Goal: Transaction & Acquisition: Purchase product/service

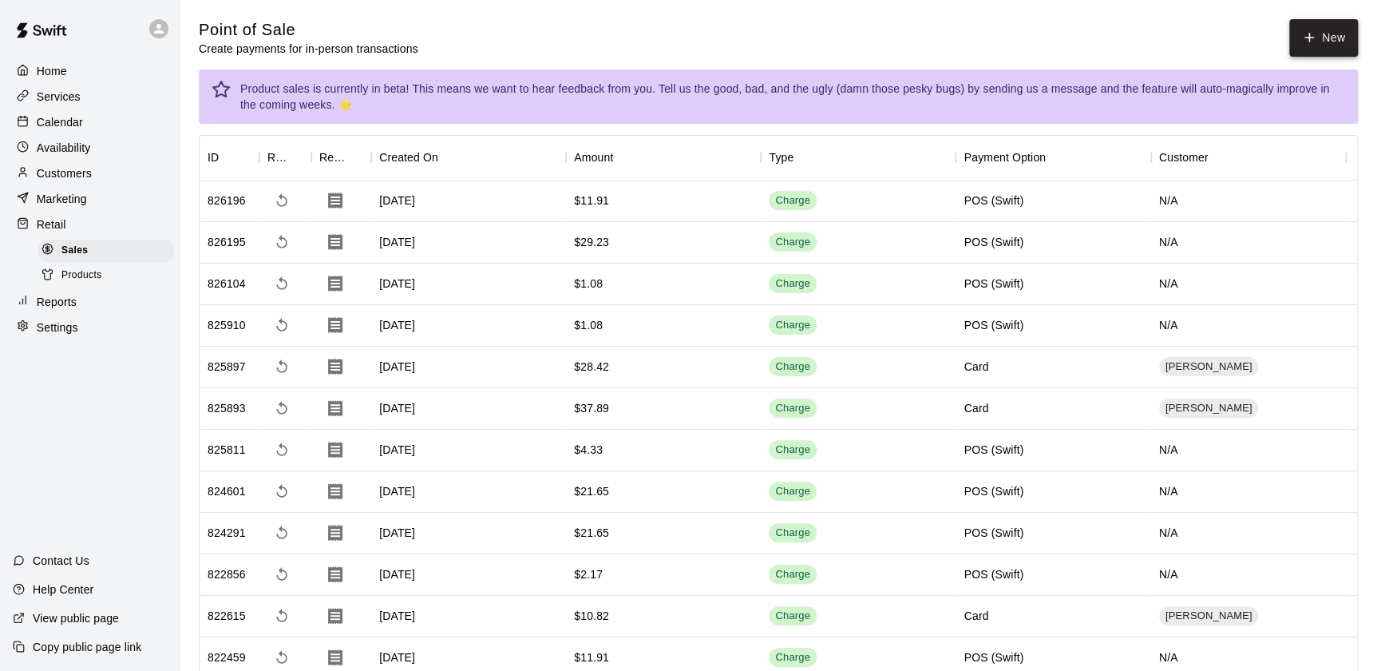
click at [1330, 47] on button "New" at bounding box center [1324, 38] width 69 height 38
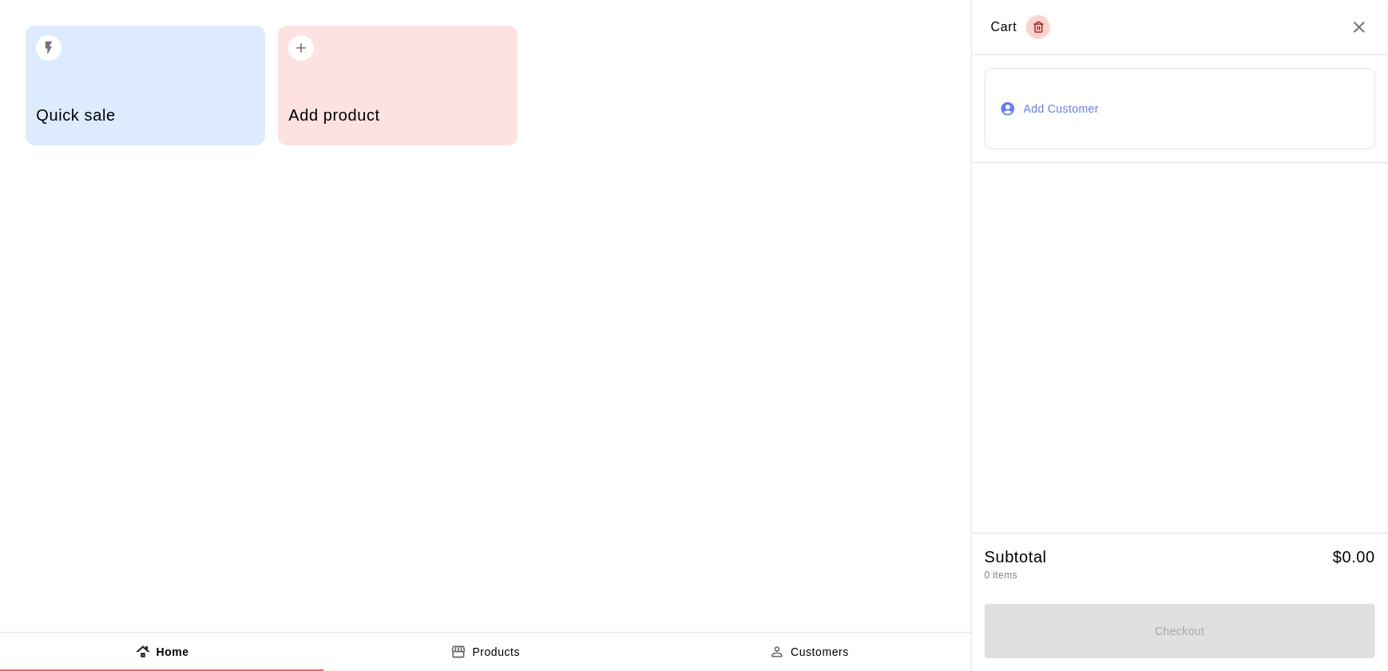
click at [1098, 146] on button "Add Customer" at bounding box center [1180, 108] width 390 height 81
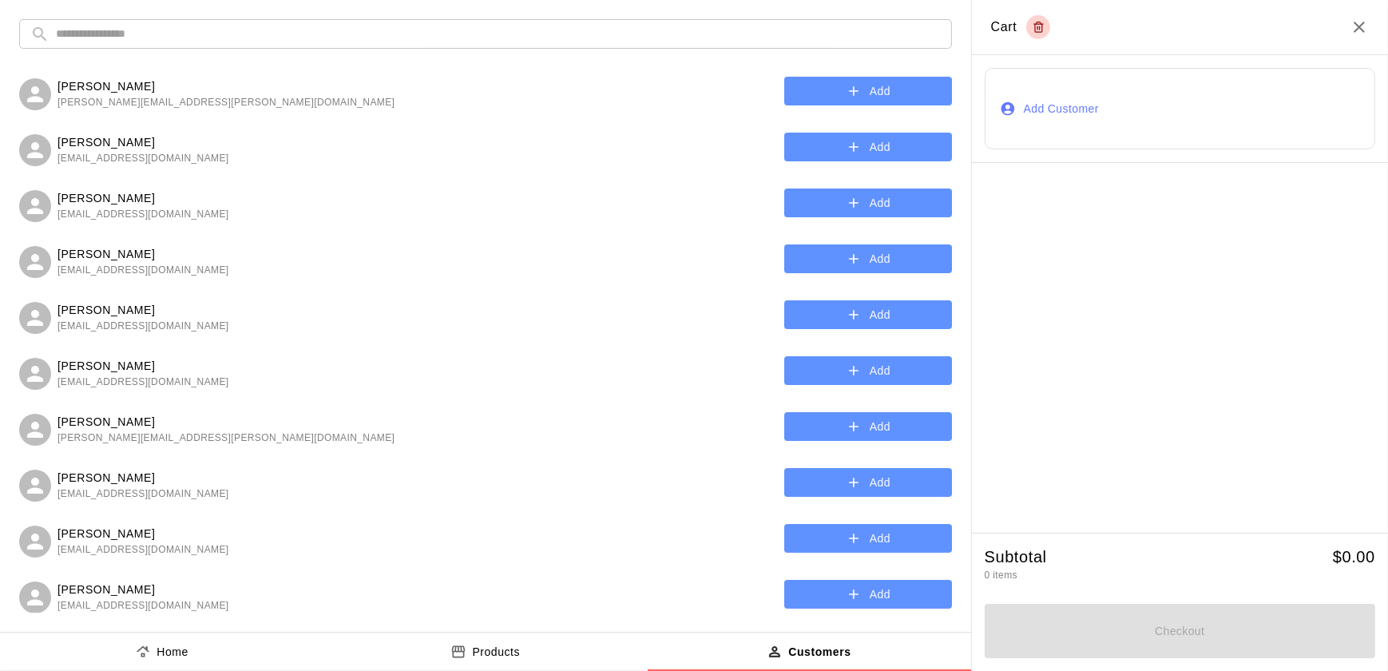
click at [229, 37] on input "text" at bounding box center [498, 34] width 885 height 30
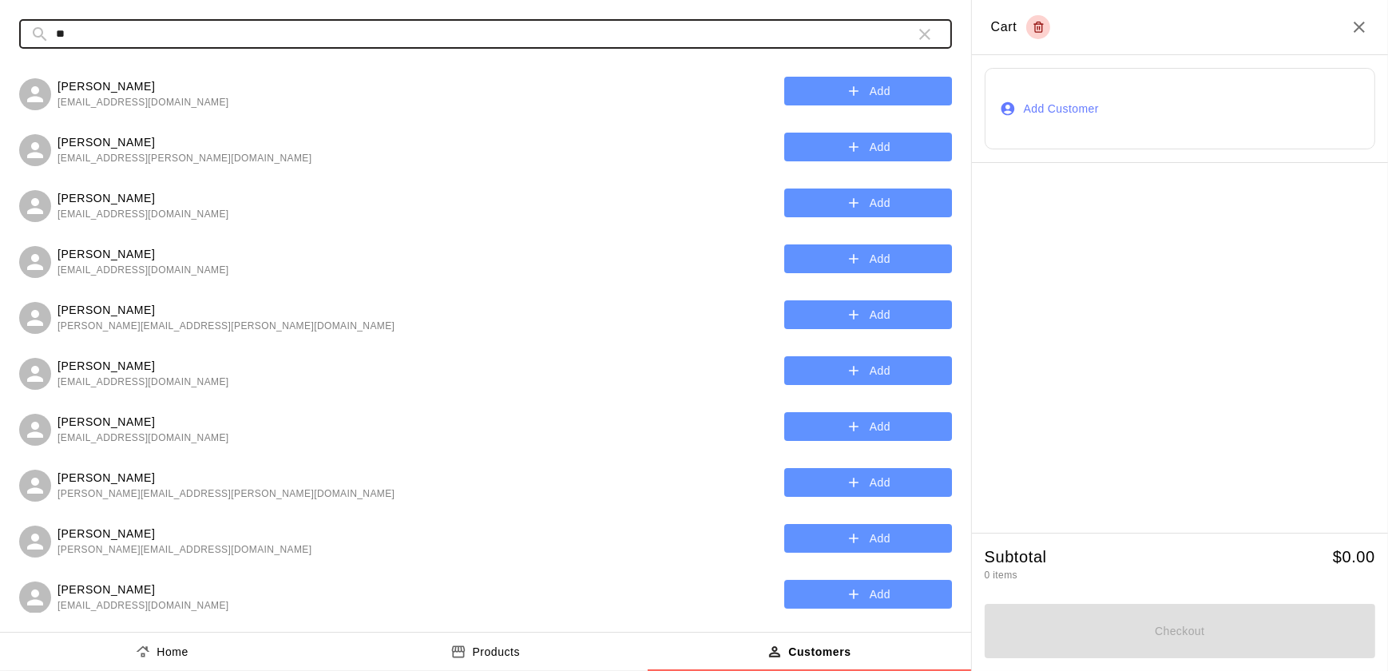
type input "*"
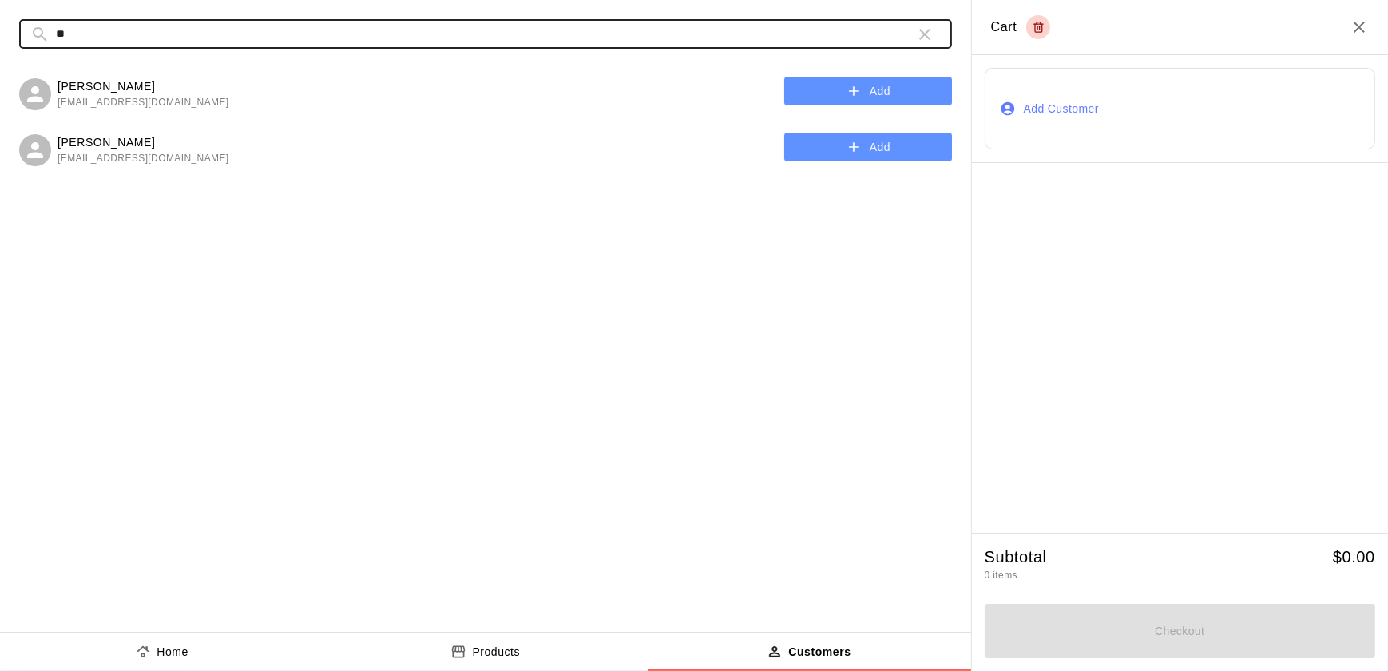
type input "*"
type input "***"
click at [885, 101] on button "Add" at bounding box center [868, 92] width 168 height 30
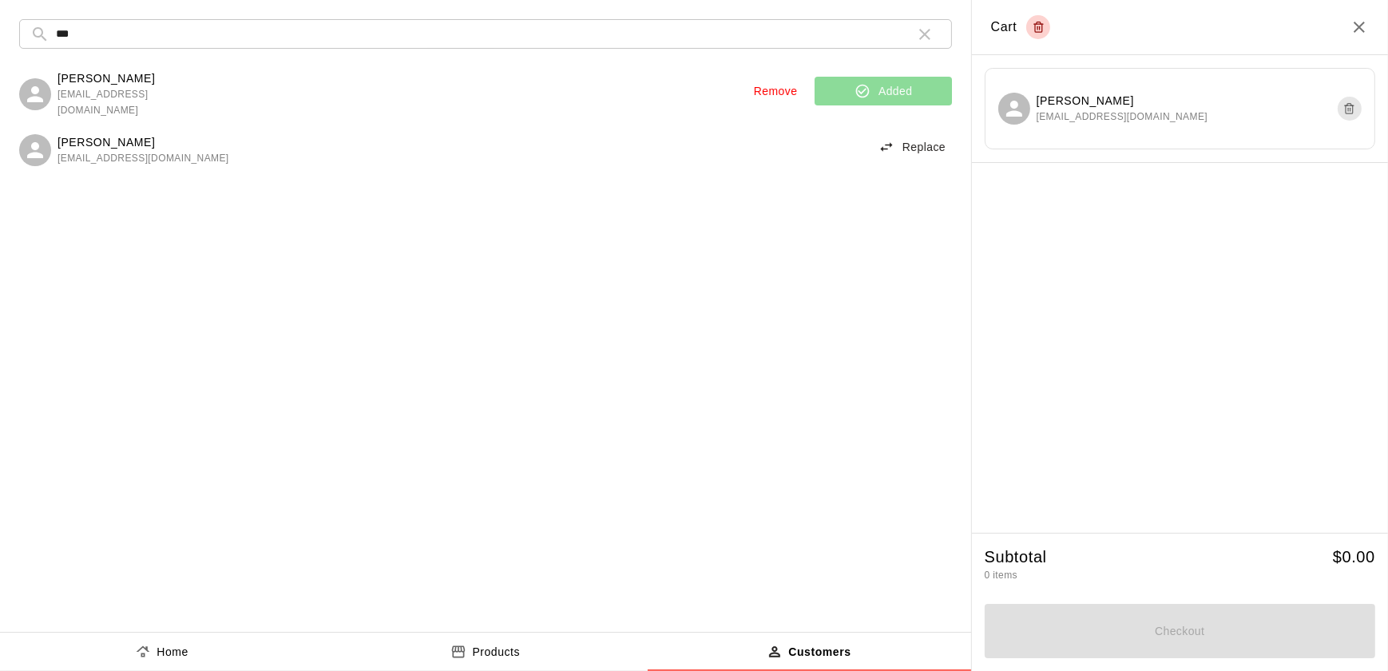
click at [920, 45] on button "button" at bounding box center [925, 34] width 32 height 32
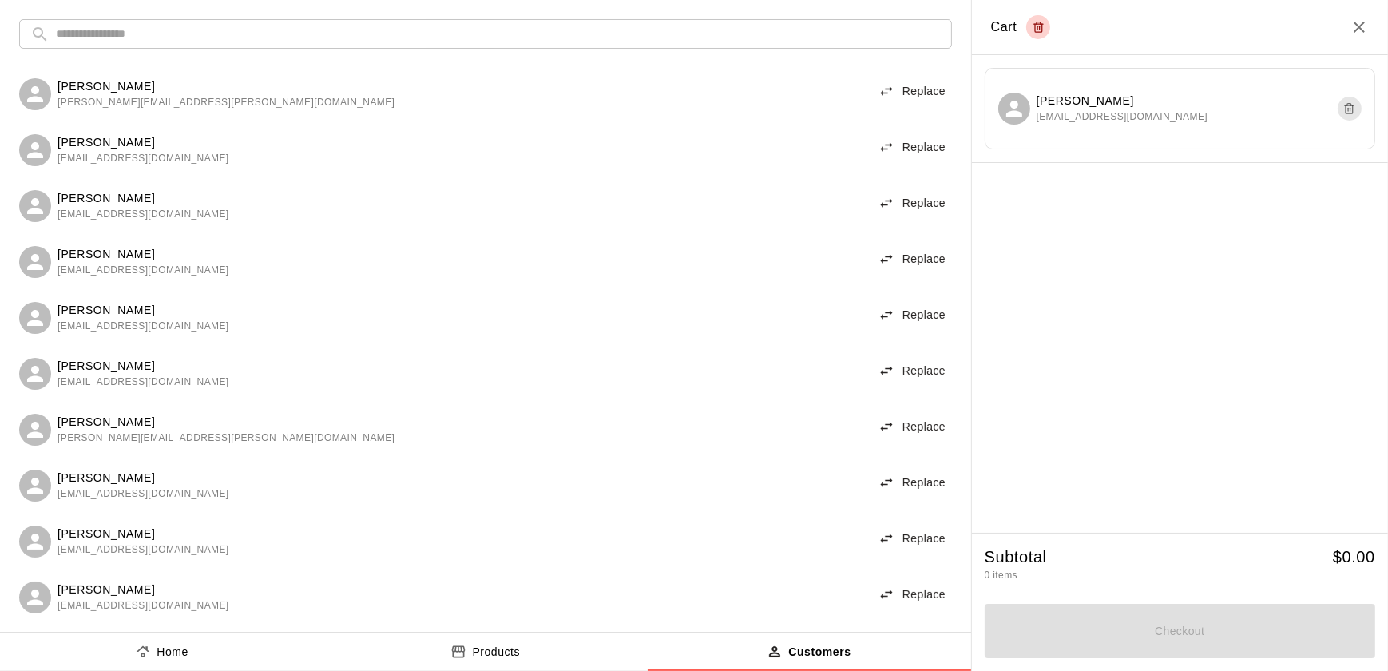
click at [472, 656] on p "Products" at bounding box center [496, 652] width 48 height 17
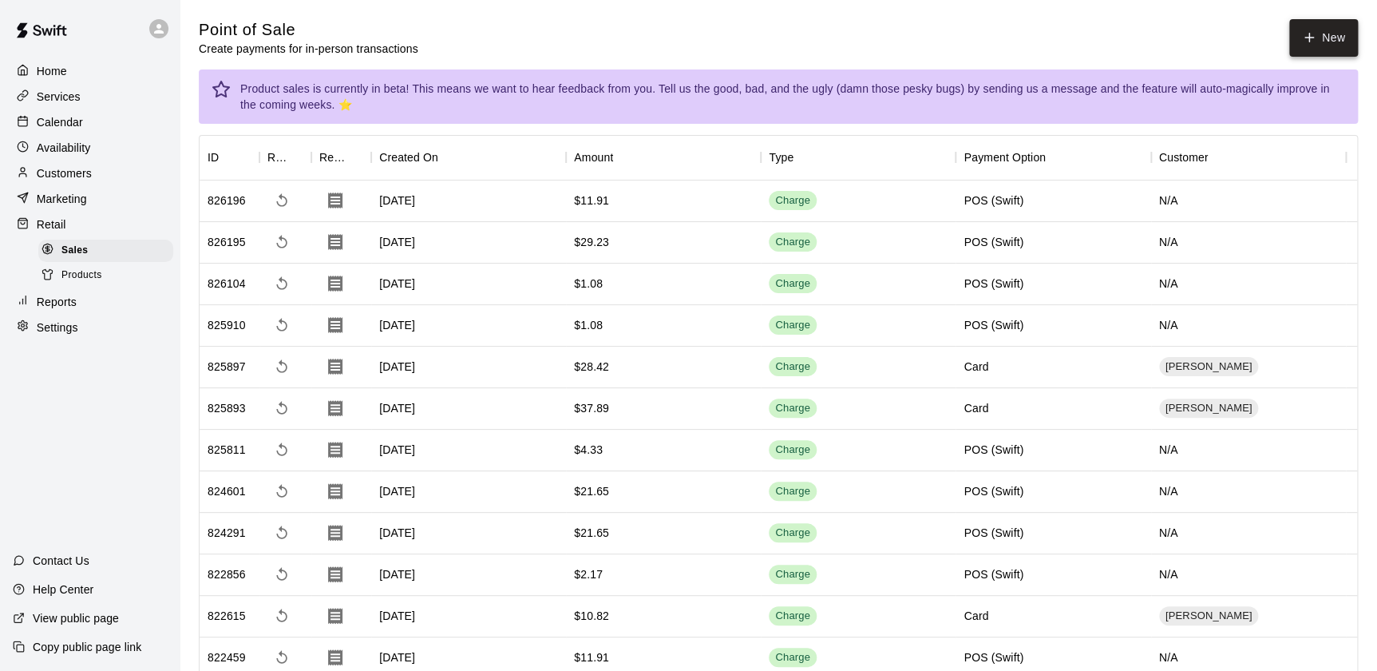
click at [1318, 51] on button "New" at bounding box center [1324, 38] width 69 height 38
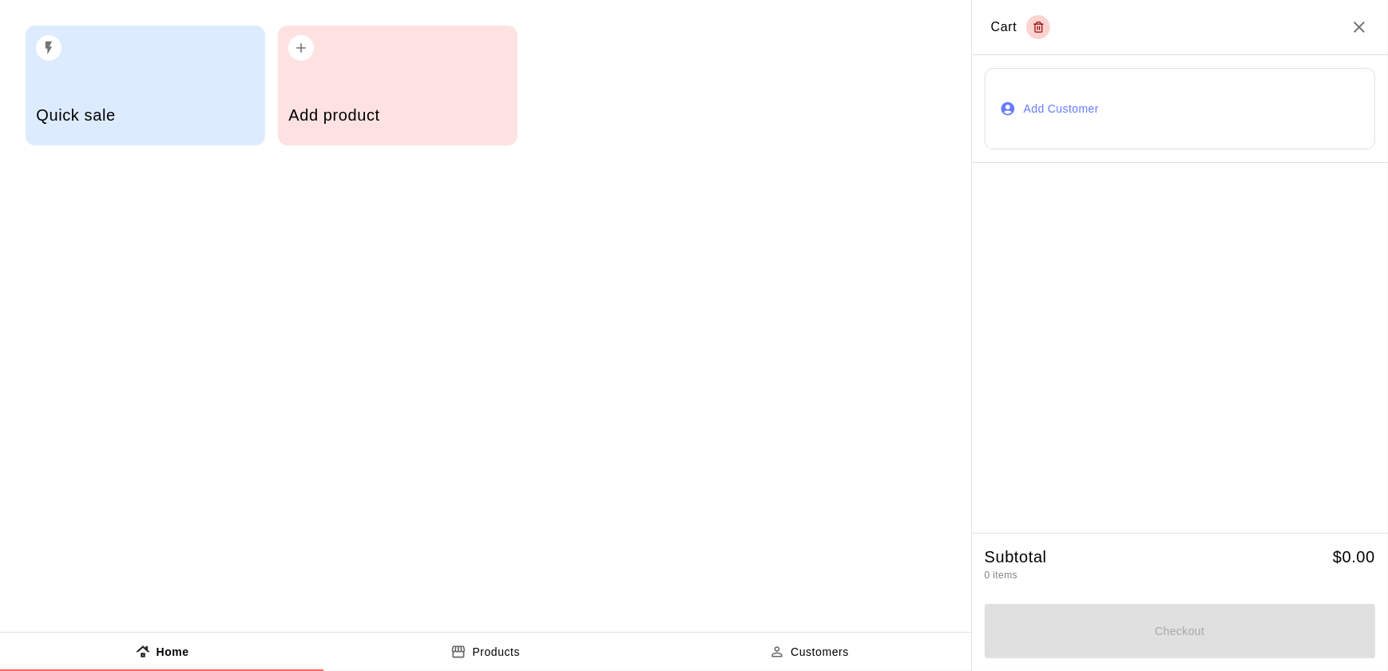
click at [1191, 93] on button "Add Customer" at bounding box center [1180, 108] width 390 height 81
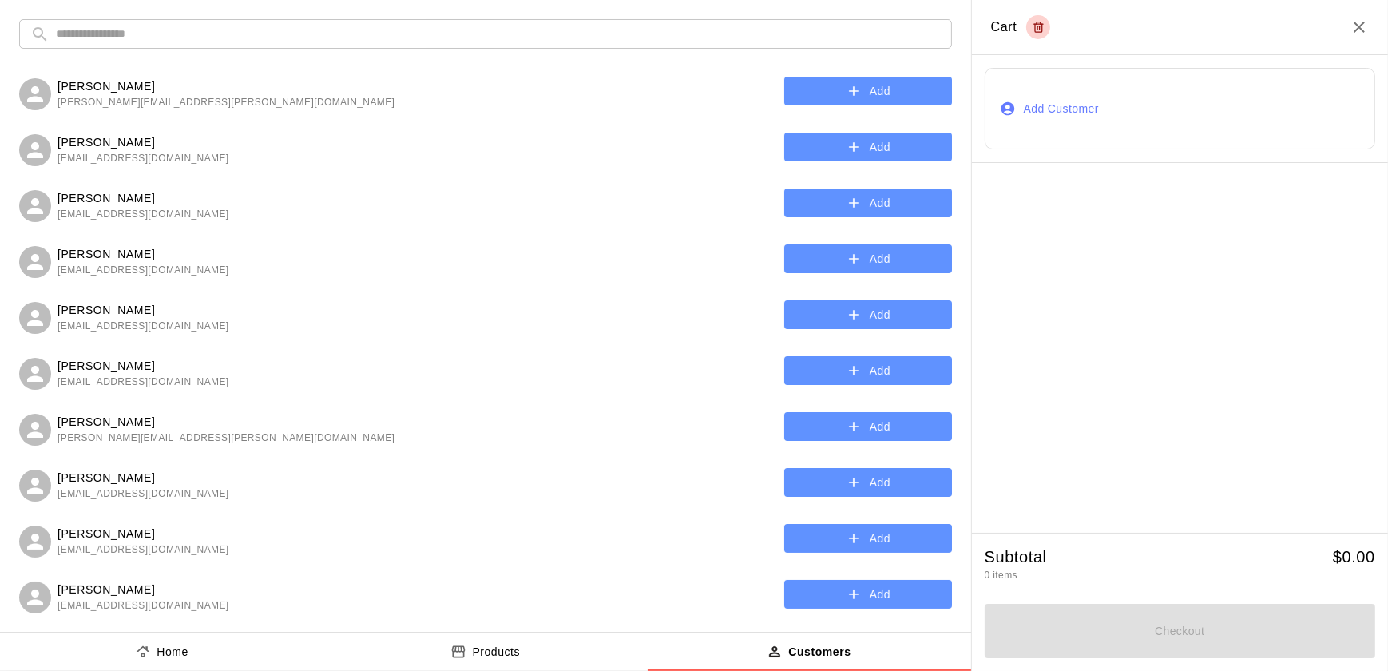
click at [488, 38] on input "text" at bounding box center [498, 34] width 885 height 30
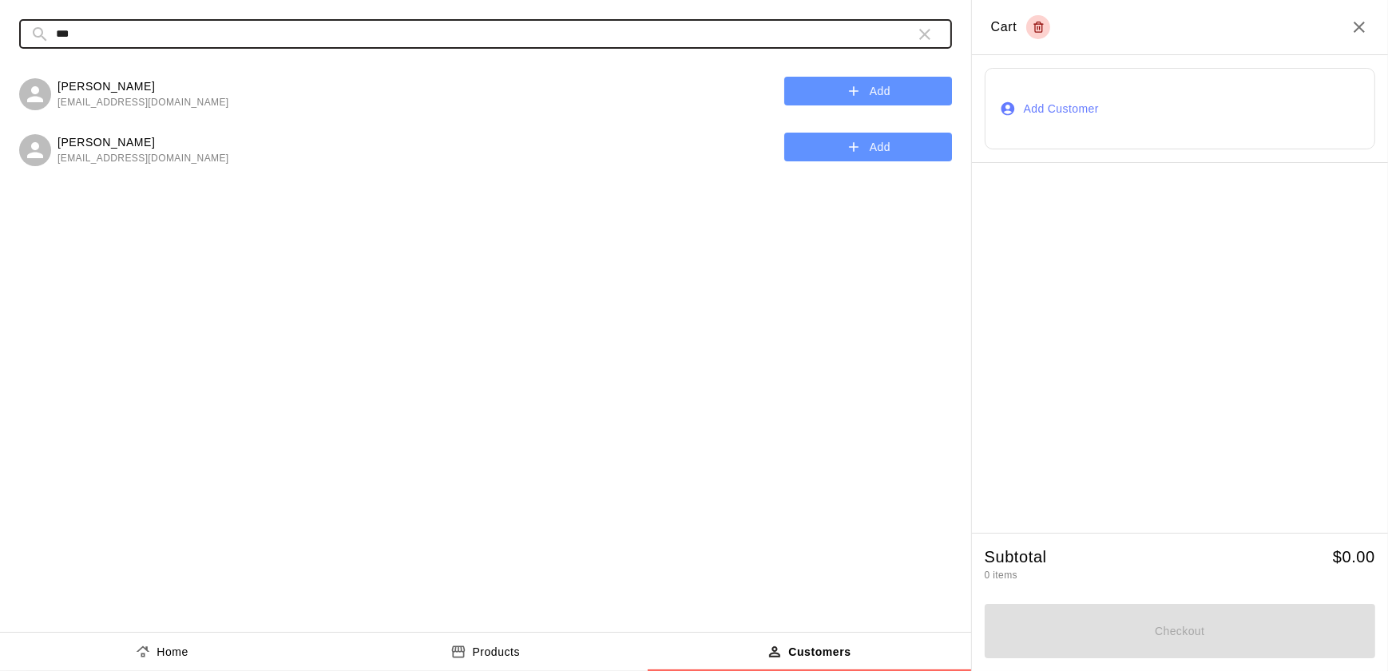
type input "***"
click at [890, 87] on button "Add" at bounding box center [868, 92] width 168 height 30
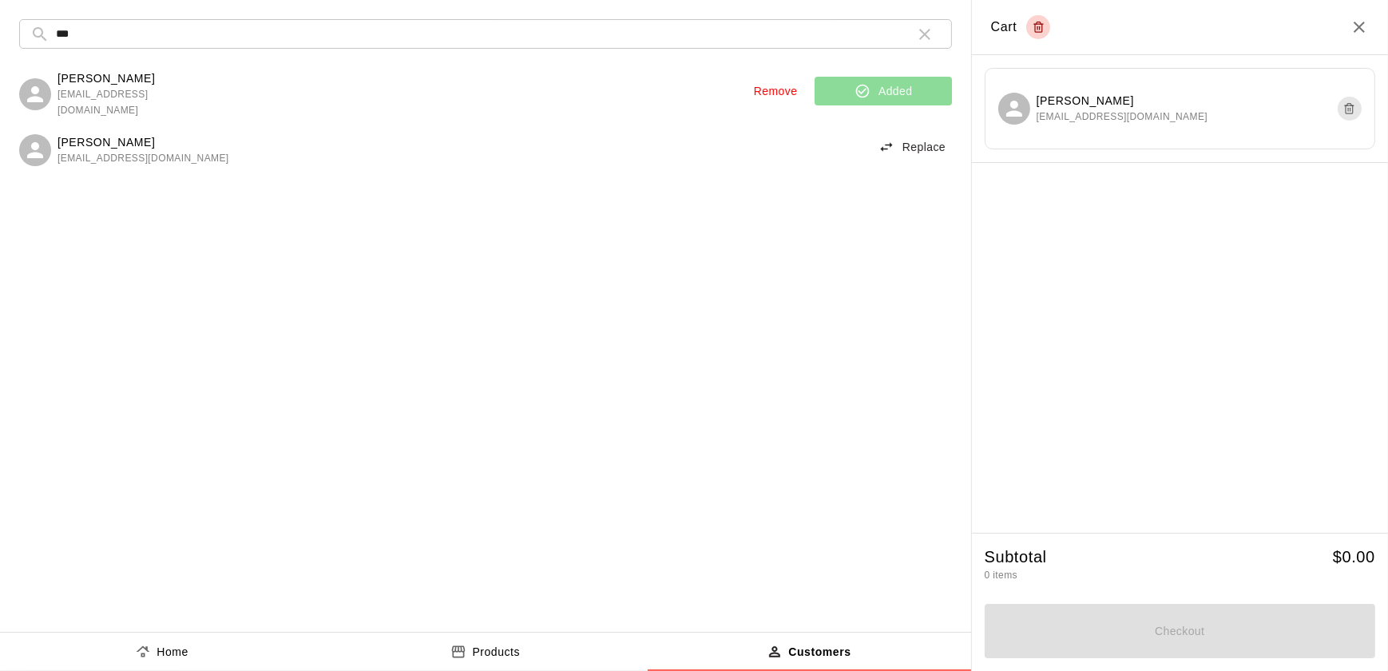
click at [525, 660] on button "Products" at bounding box center [484, 651] width 323 height 38
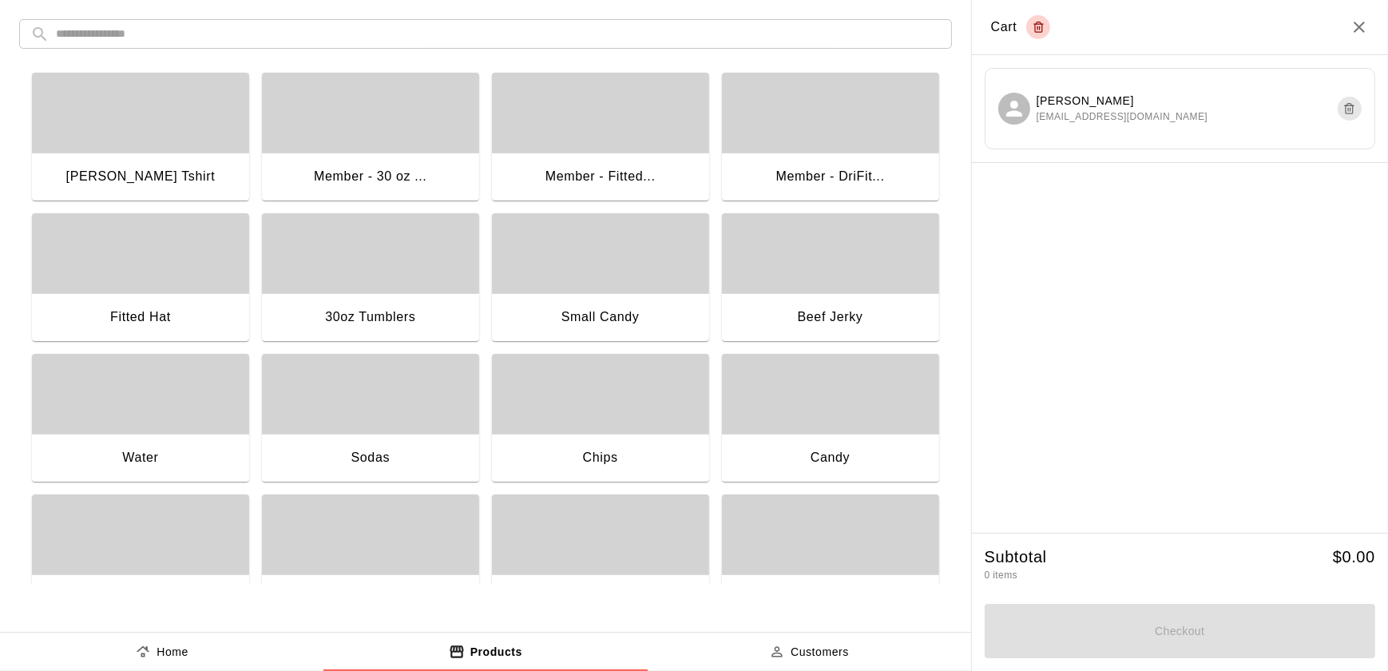
click at [165, 140] on div "button" at bounding box center [140, 113] width 217 height 80
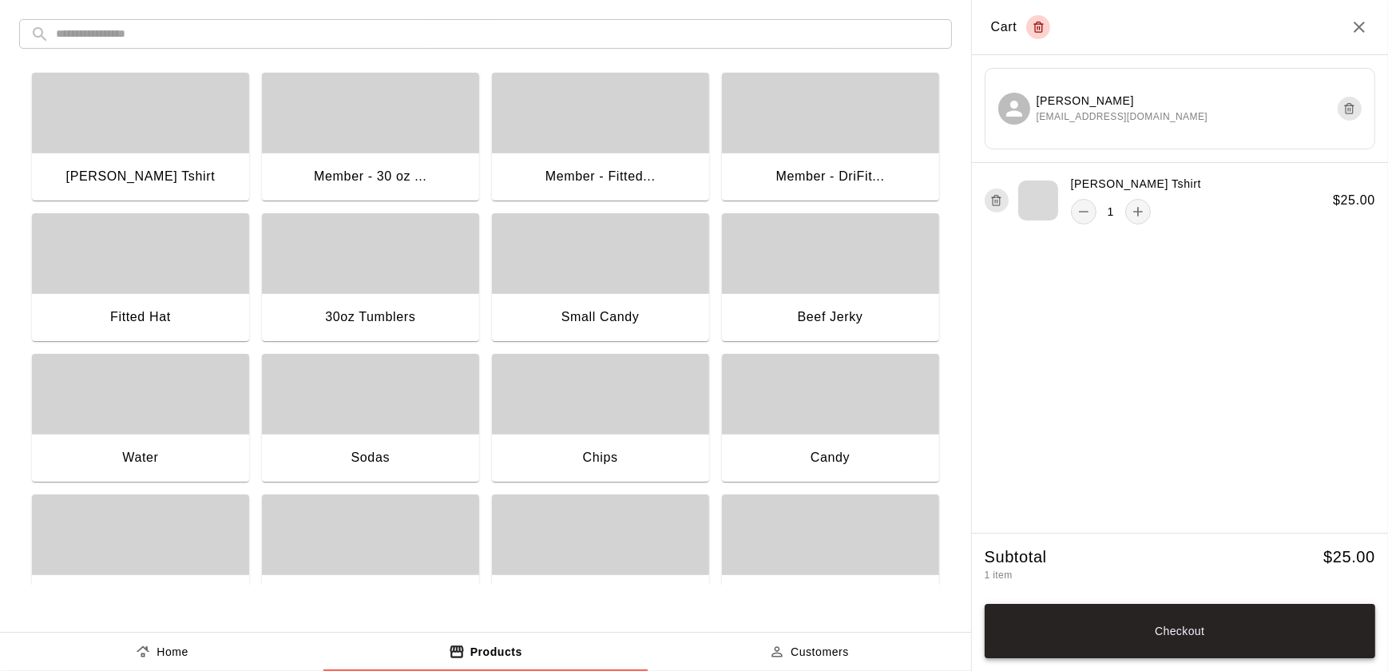
click at [1256, 630] on button "Checkout" at bounding box center [1180, 631] width 390 height 54
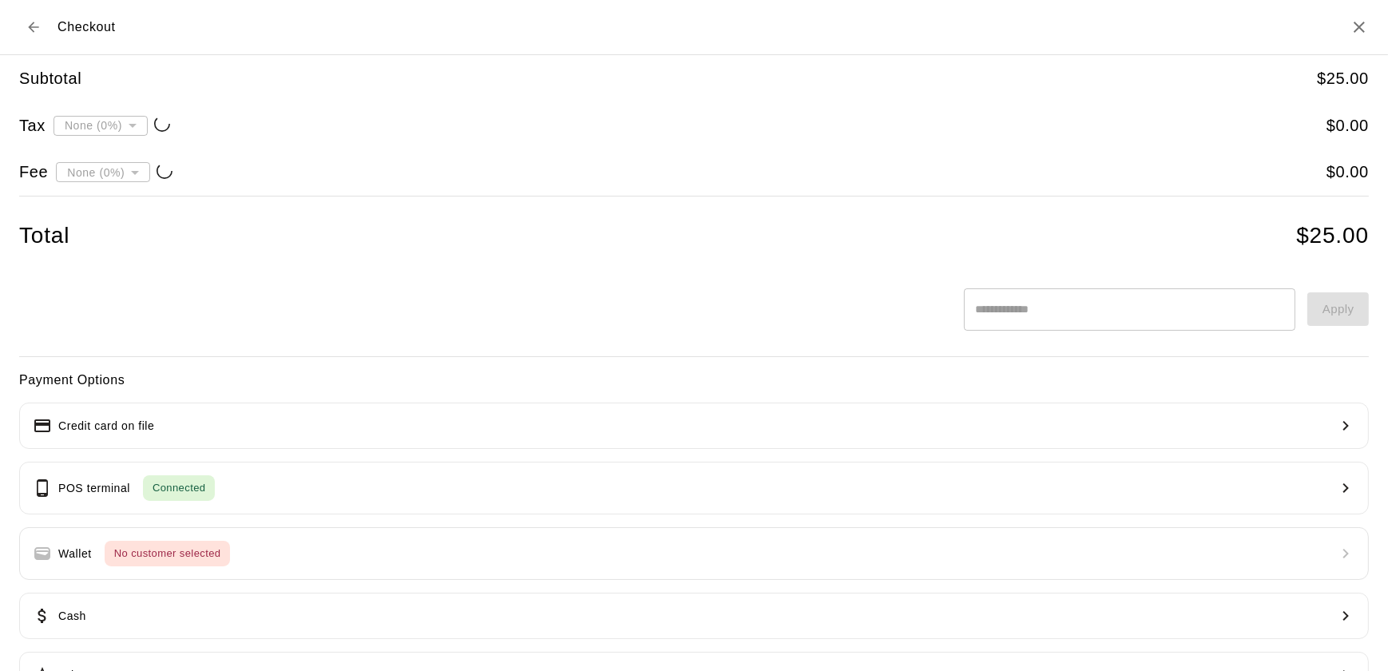
type input "**********"
click at [1281, 418] on button "Credit card on file" at bounding box center [694, 425] width 1350 height 46
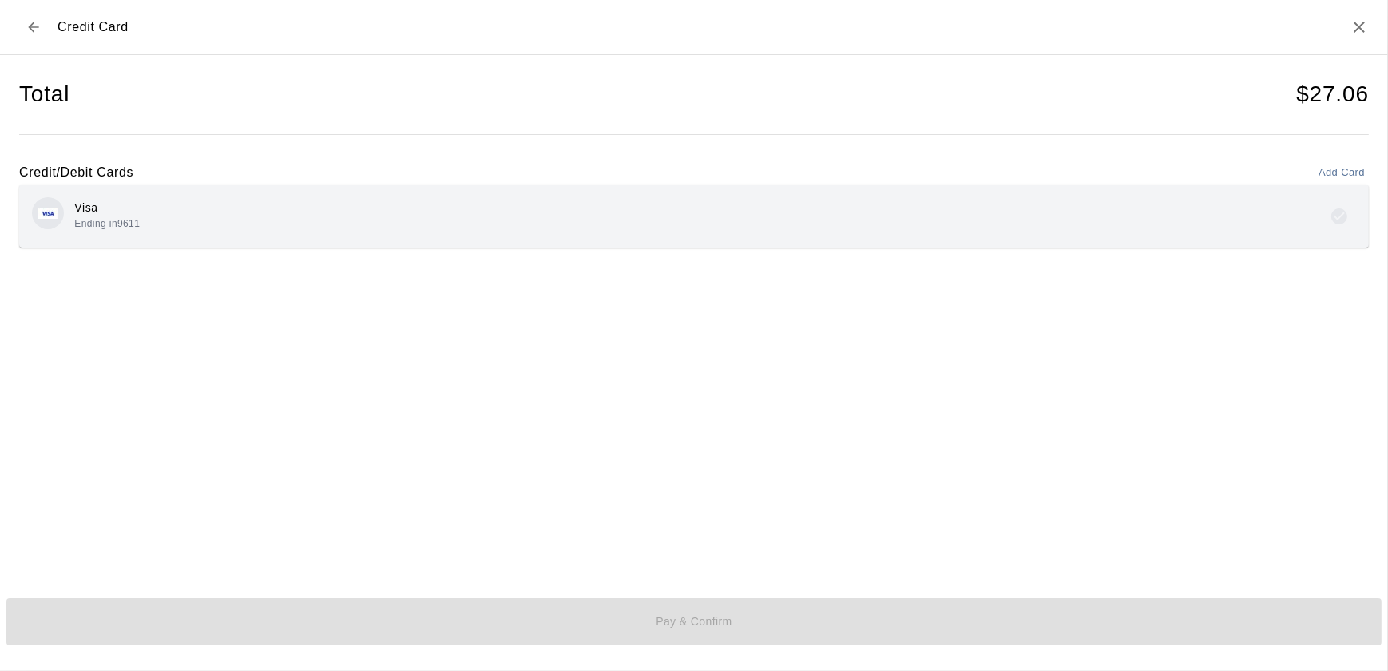
click at [1036, 213] on div "Visa Ending in 9611" at bounding box center [694, 216] width 1324 height 38
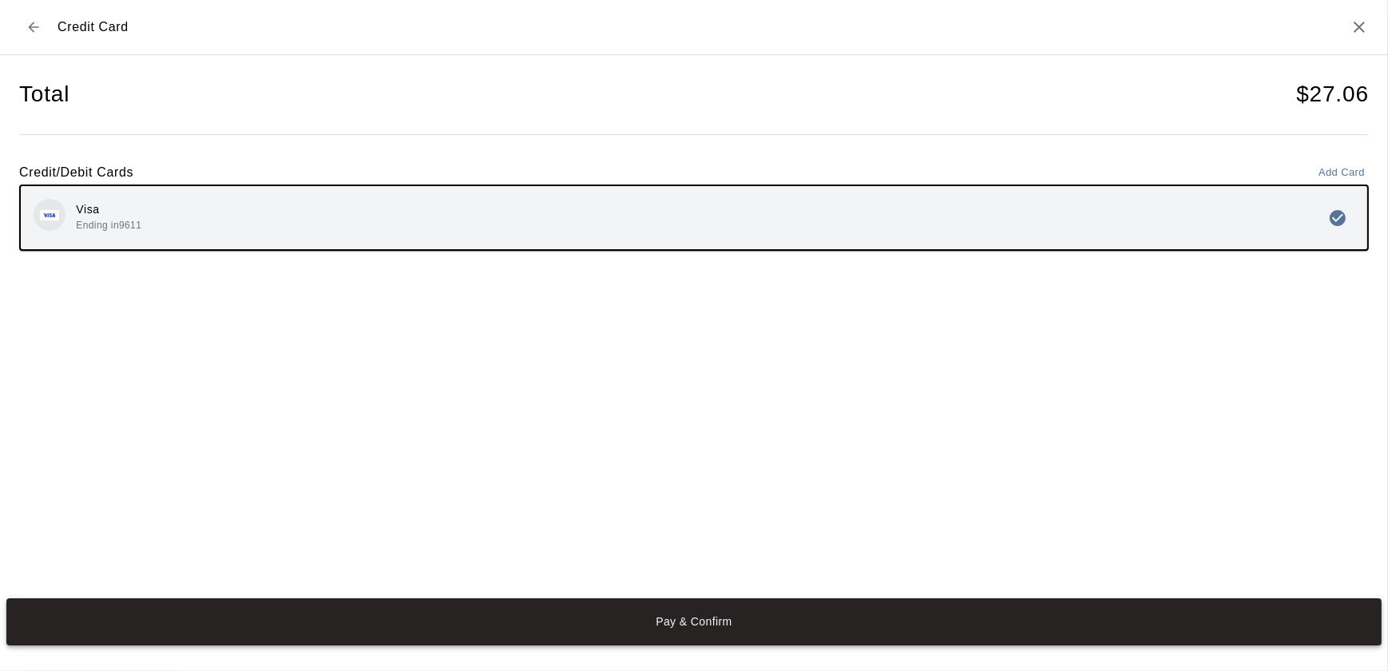
click at [1025, 624] on button "Pay & Confirm" at bounding box center [693, 621] width 1375 height 47
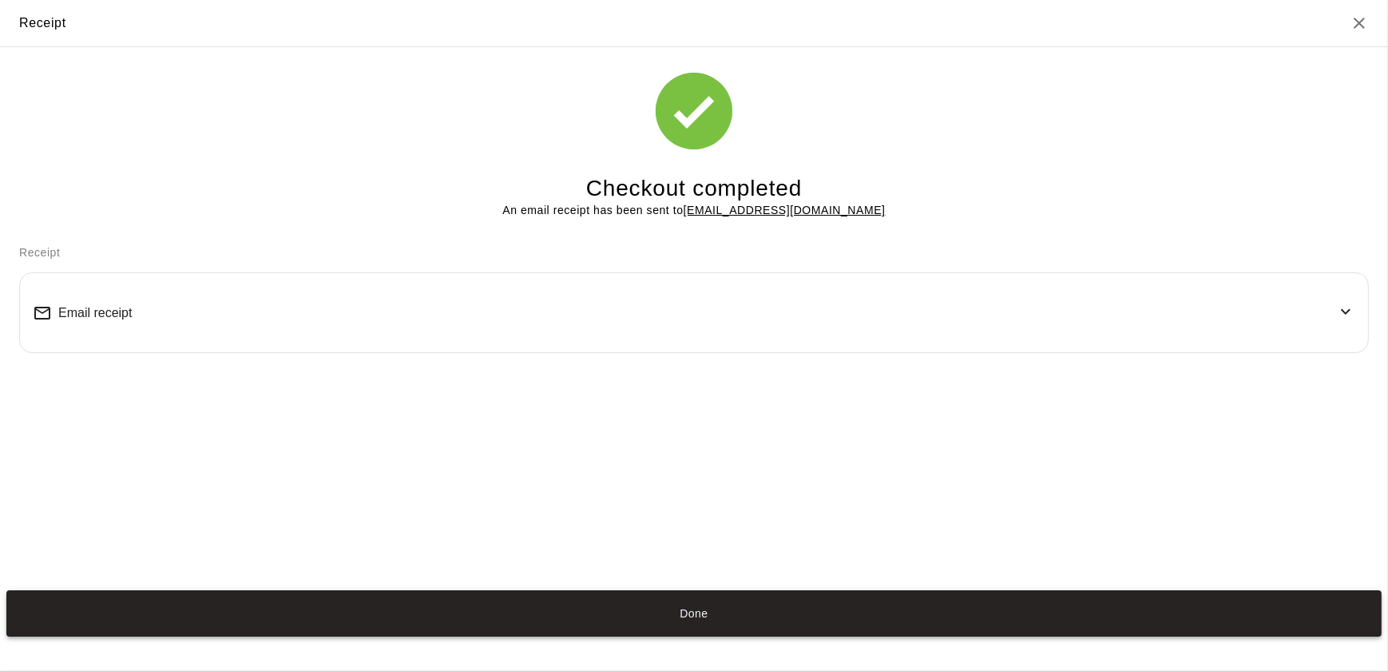
click at [889, 616] on button "Done" at bounding box center [693, 613] width 1375 height 47
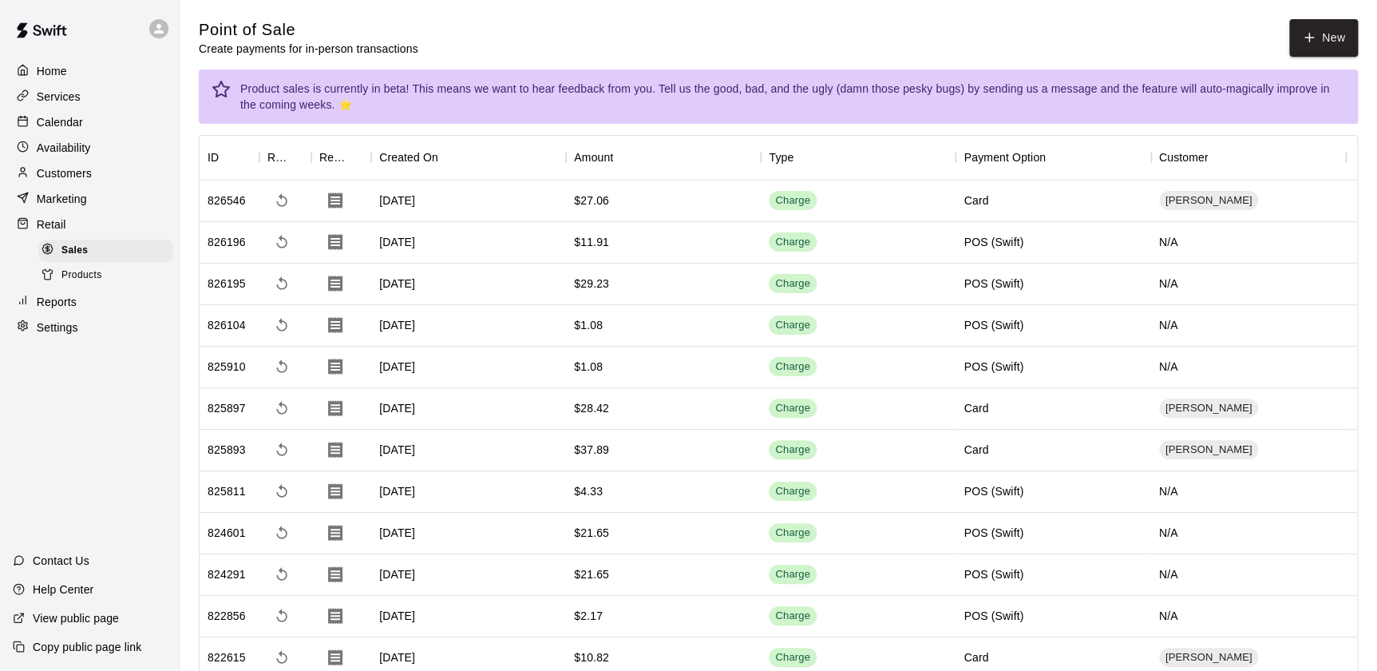
click at [101, 121] on div "Calendar" at bounding box center [90, 122] width 154 height 24
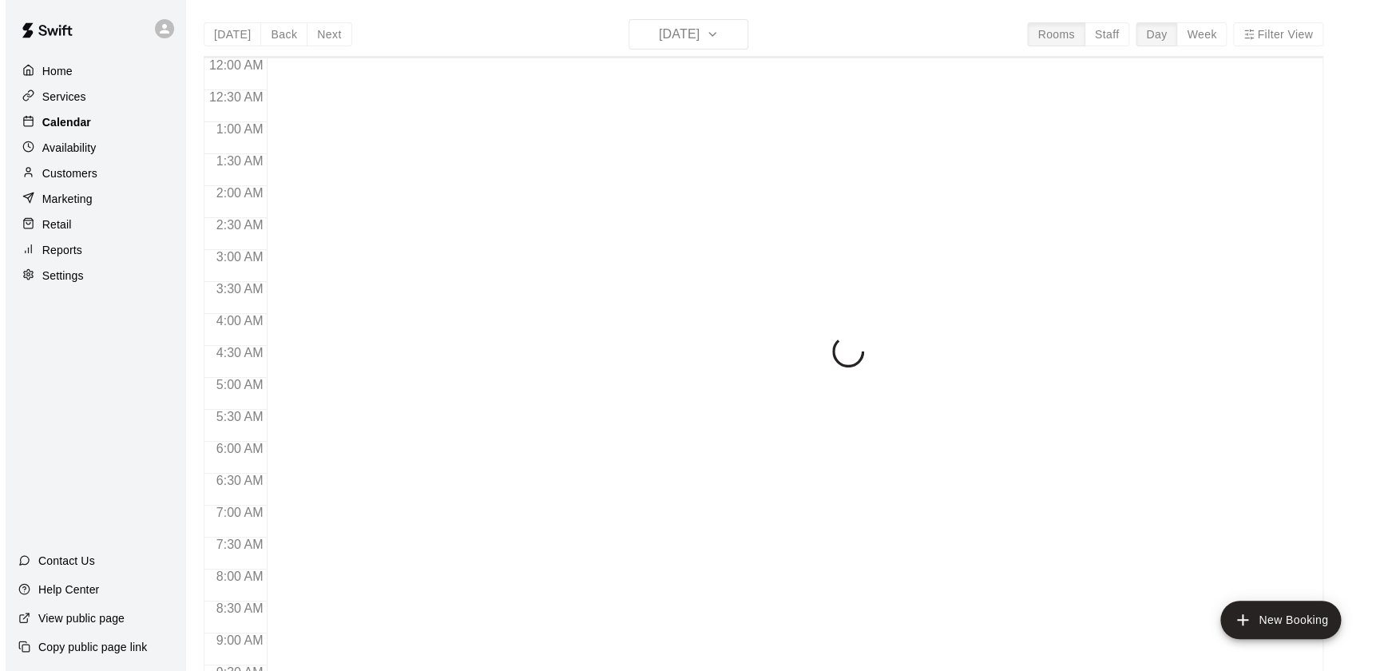
scroll to position [552, 0]
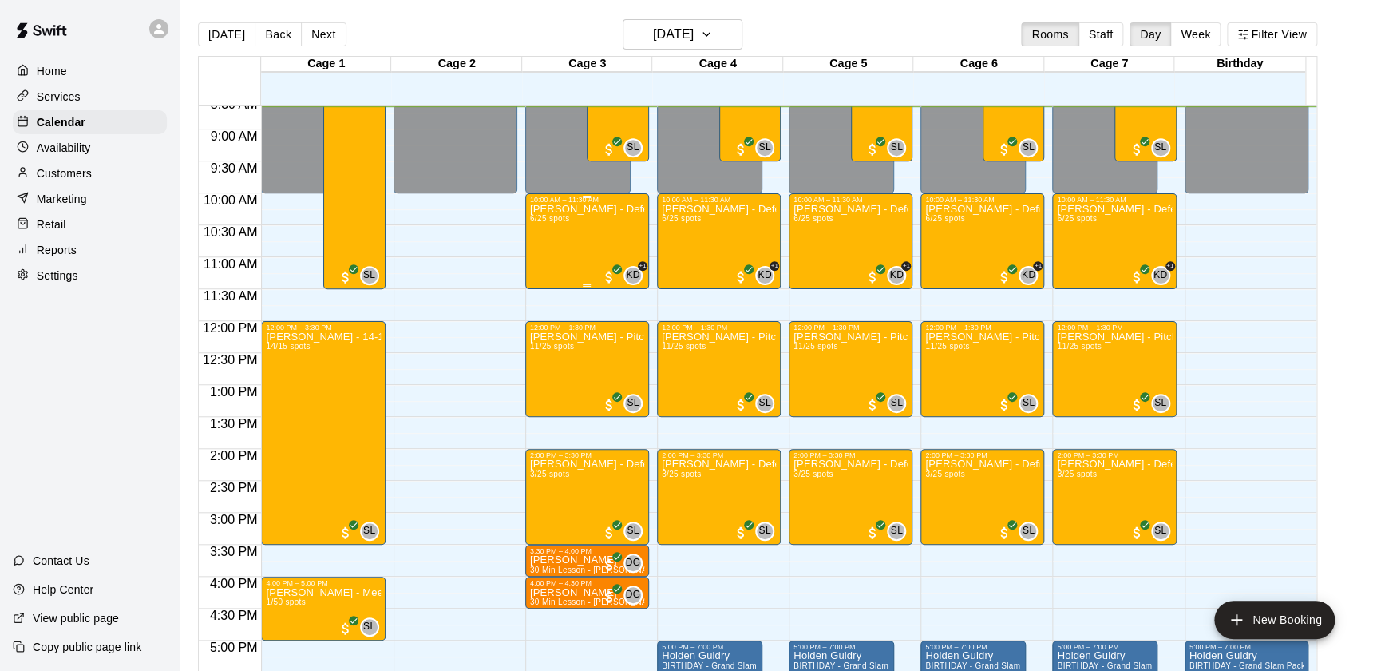
click at [619, 279] on div "KD +1" at bounding box center [622, 275] width 42 height 19
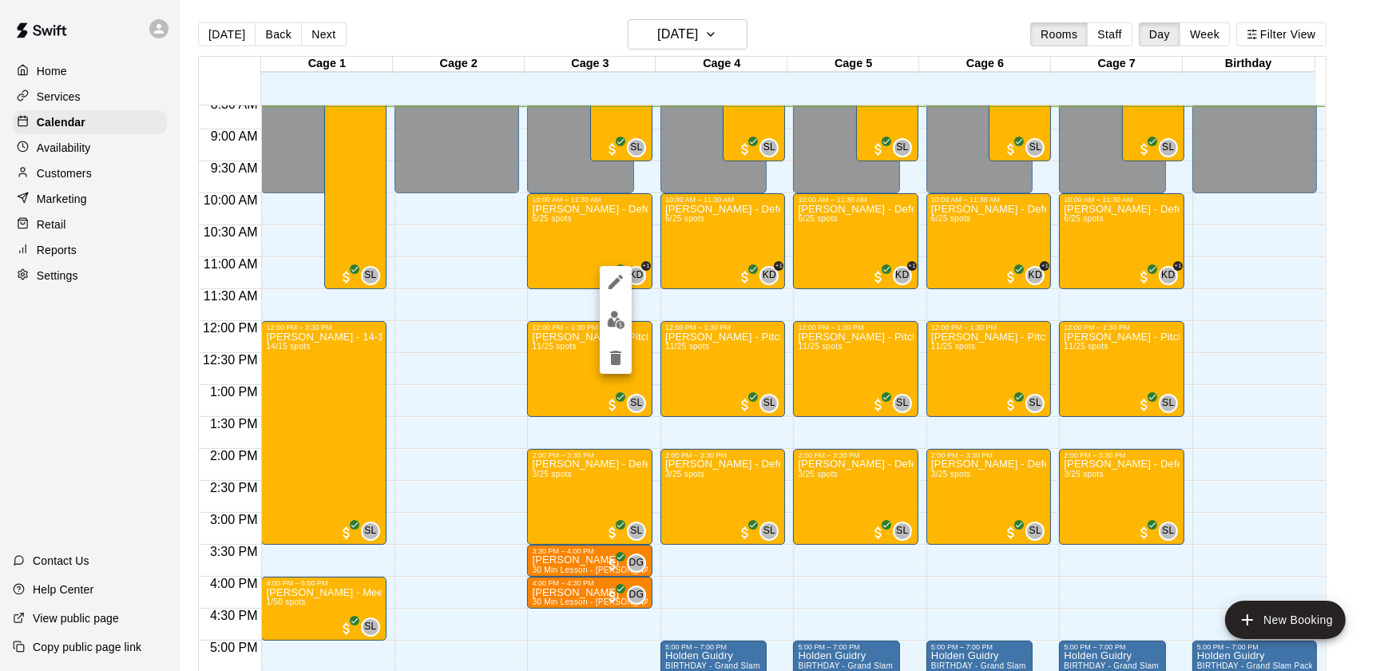
click at [632, 315] on div at bounding box center [694, 335] width 1388 height 671
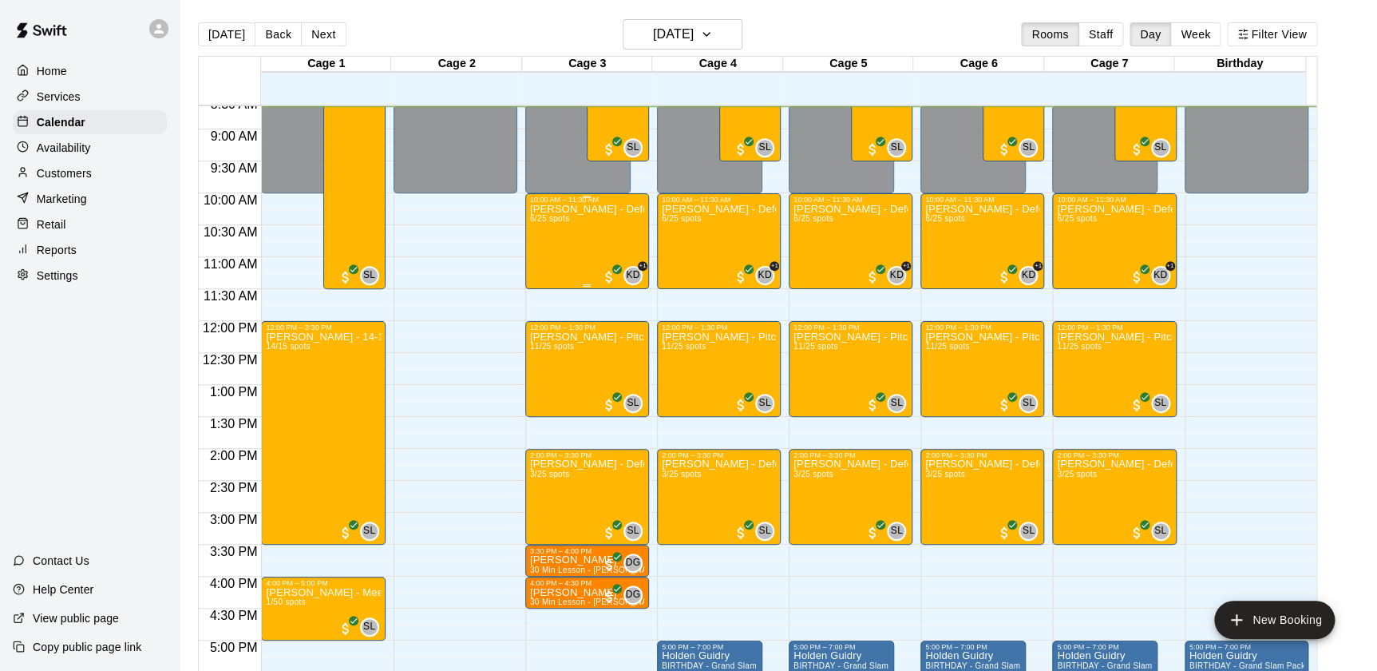
click at [634, 278] on span "KD" at bounding box center [633, 276] width 14 height 16
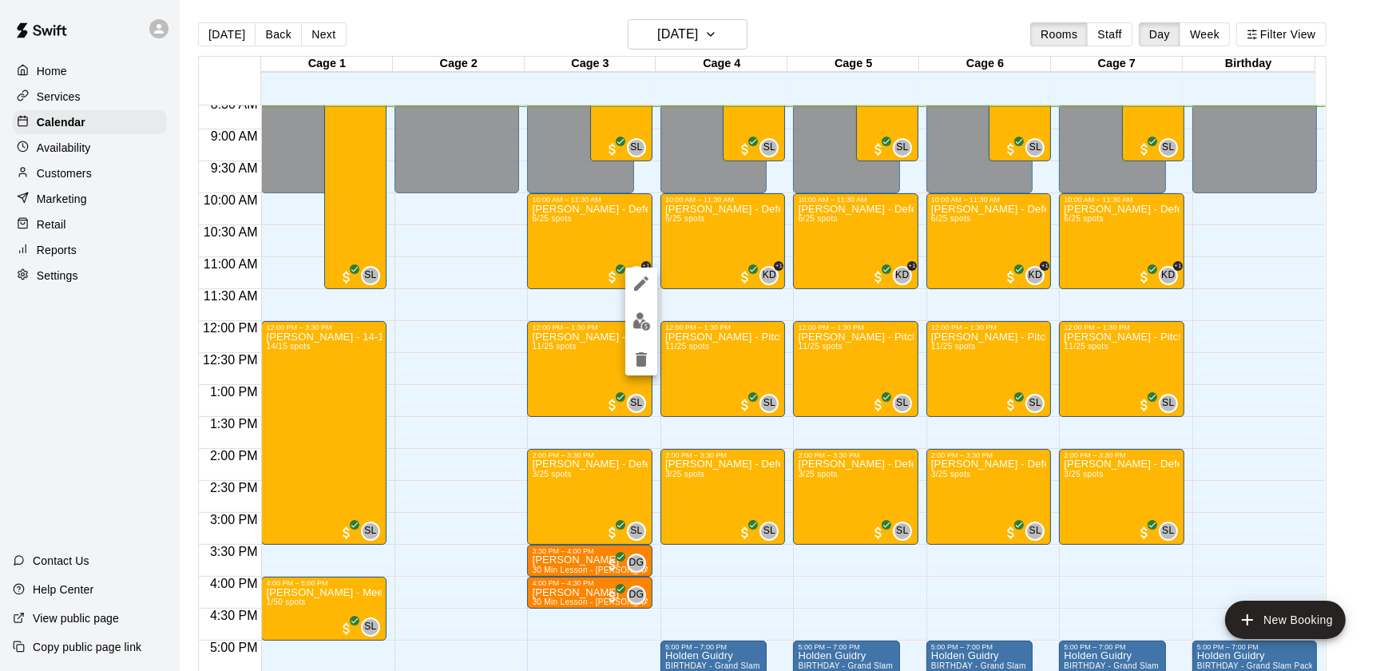
click at [644, 286] on icon "edit" at bounding box center [641, 283] width 19 height 19
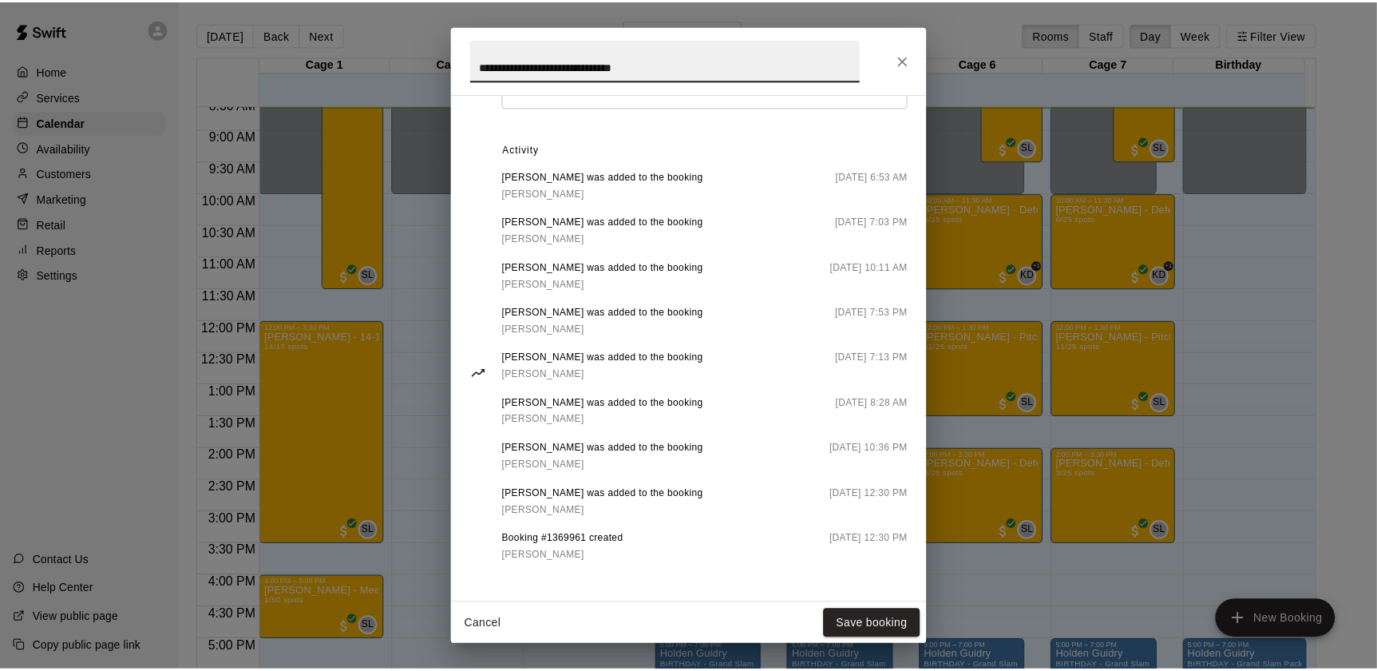
scroll to position [696, 0]
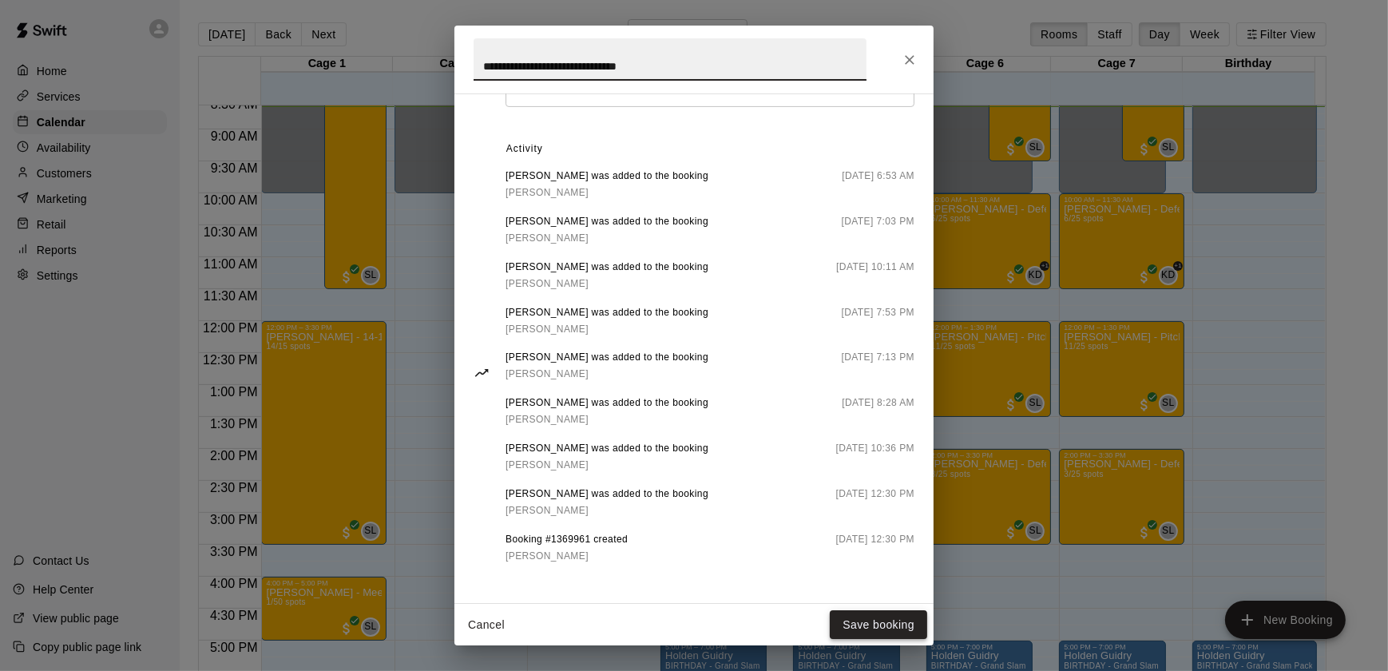
click at [908, 623] on button "Save booking" at bounding box center [878, 625] width 97 height 30
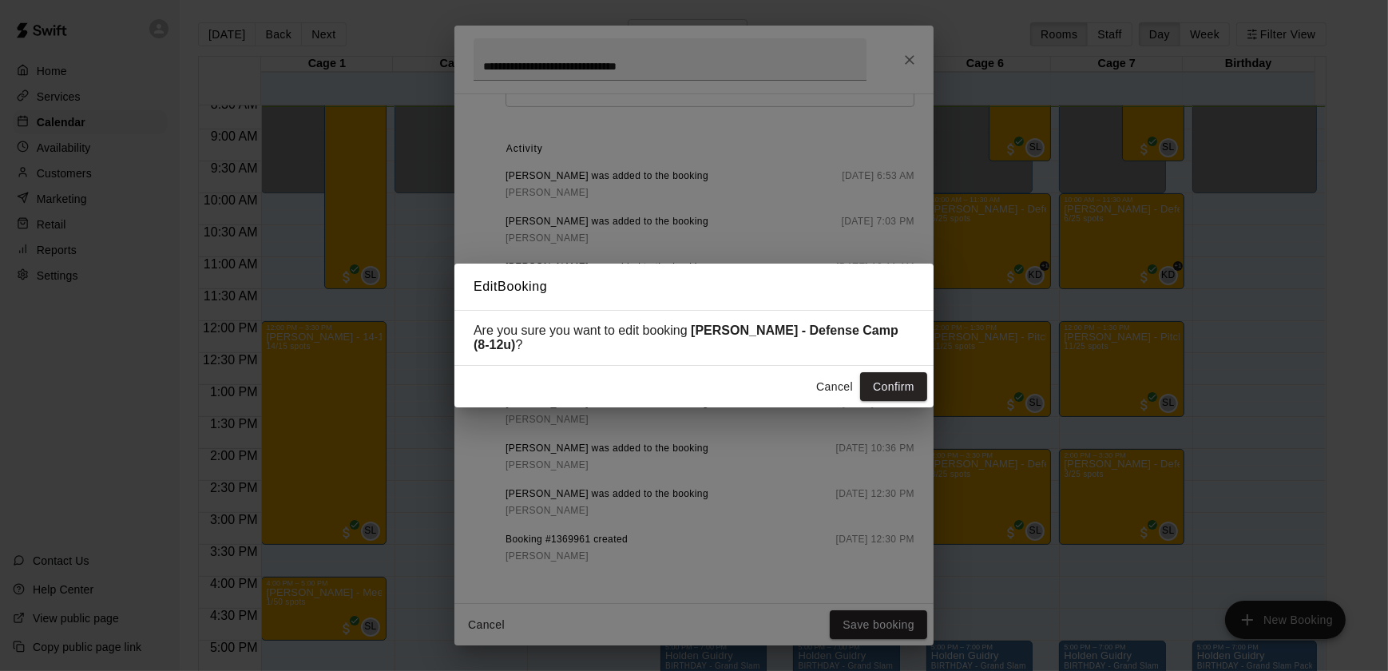
click at [909, 635] on div "Edit Booking Are you sure you want to edit booking [PERSON_NAME] - Defense Camp…" at bounding box center [694, 335] width 1388 height 671
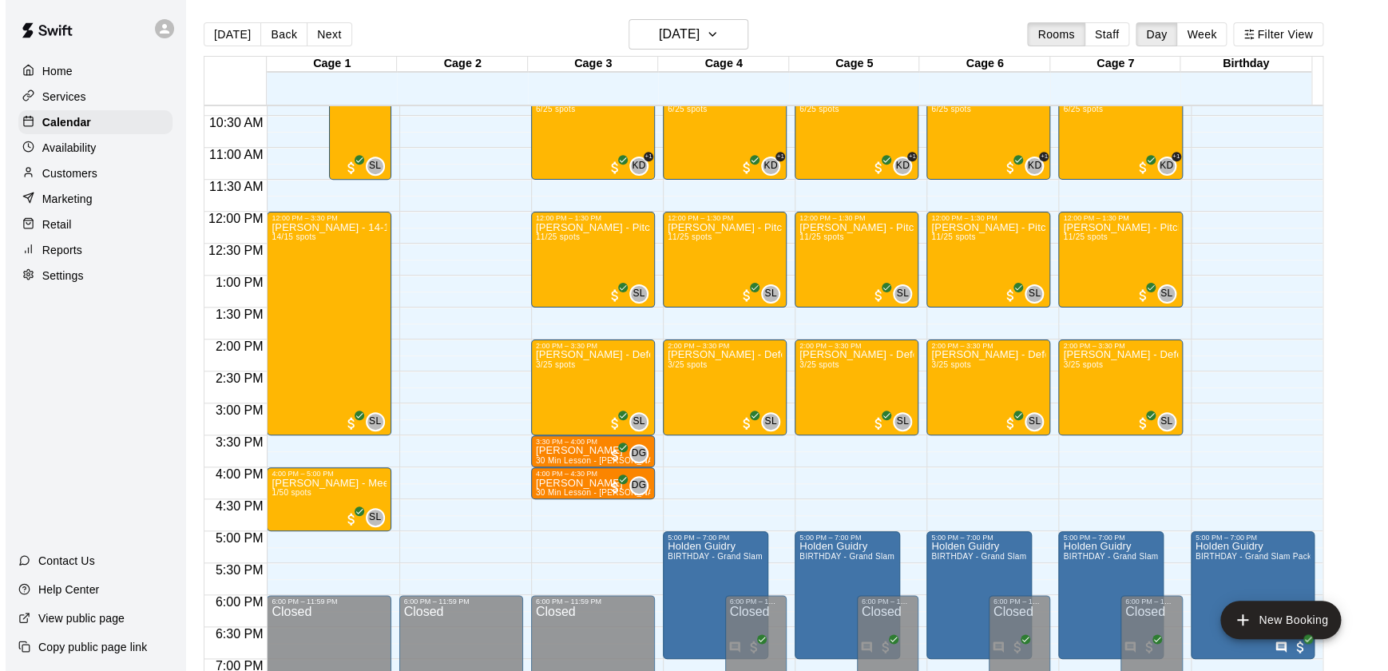
scroll to position [665, 0]
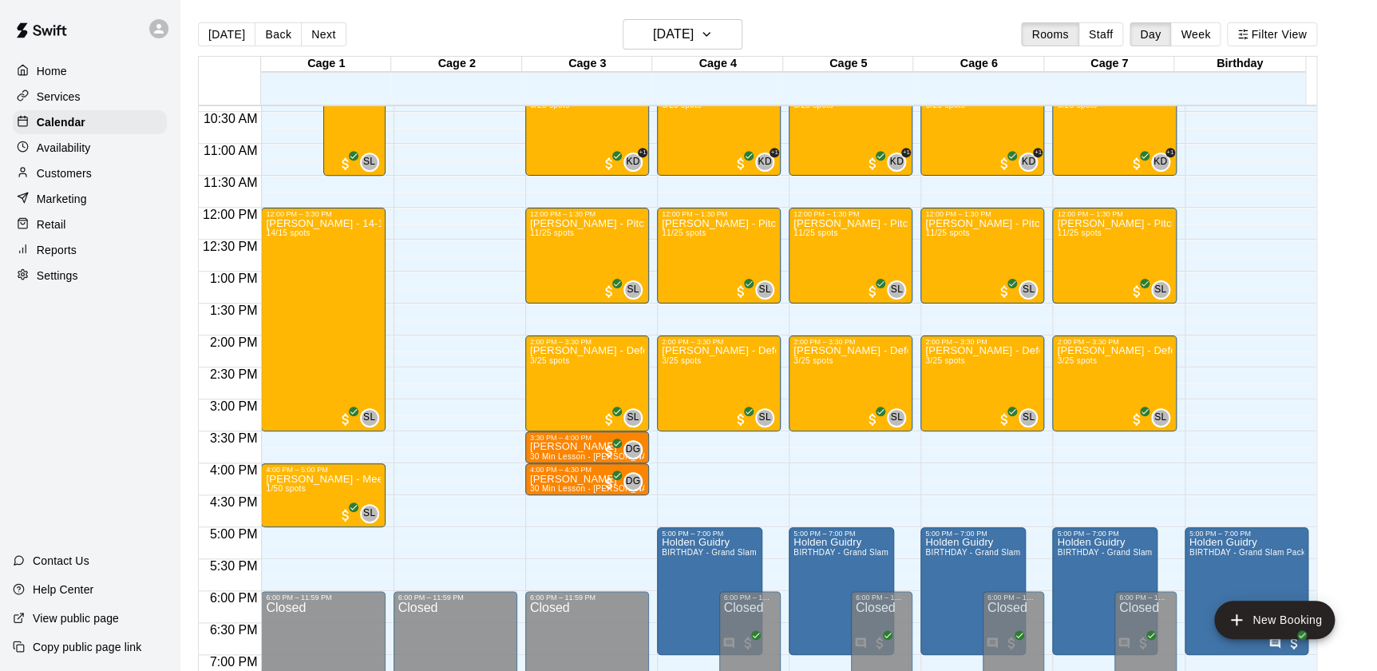
click at [121, 232] on div "Retail" at bounding box center [90, 224] width 154 height 24
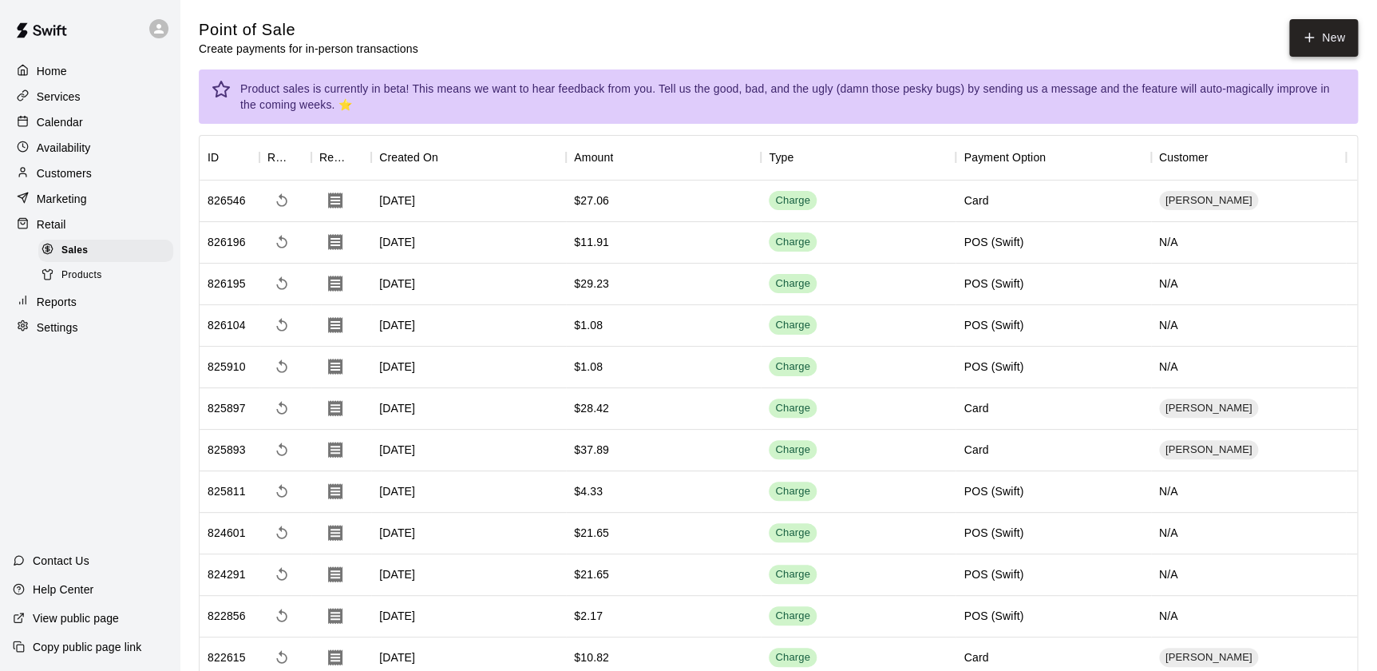
click at [1303, 45] on button "New" at bounding box center [1324, 38] width 69 height 38
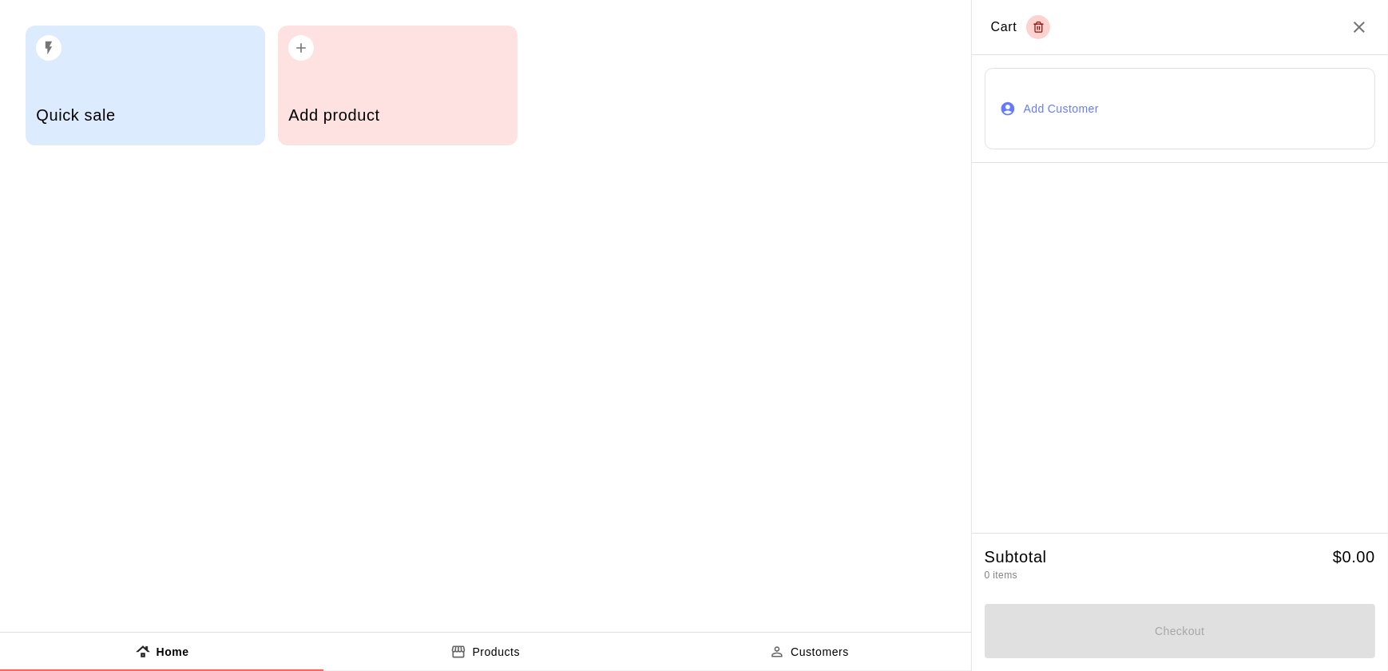
click at [376, 144] on div "Add product" at bounding box center [397, 117] width 218 height 57
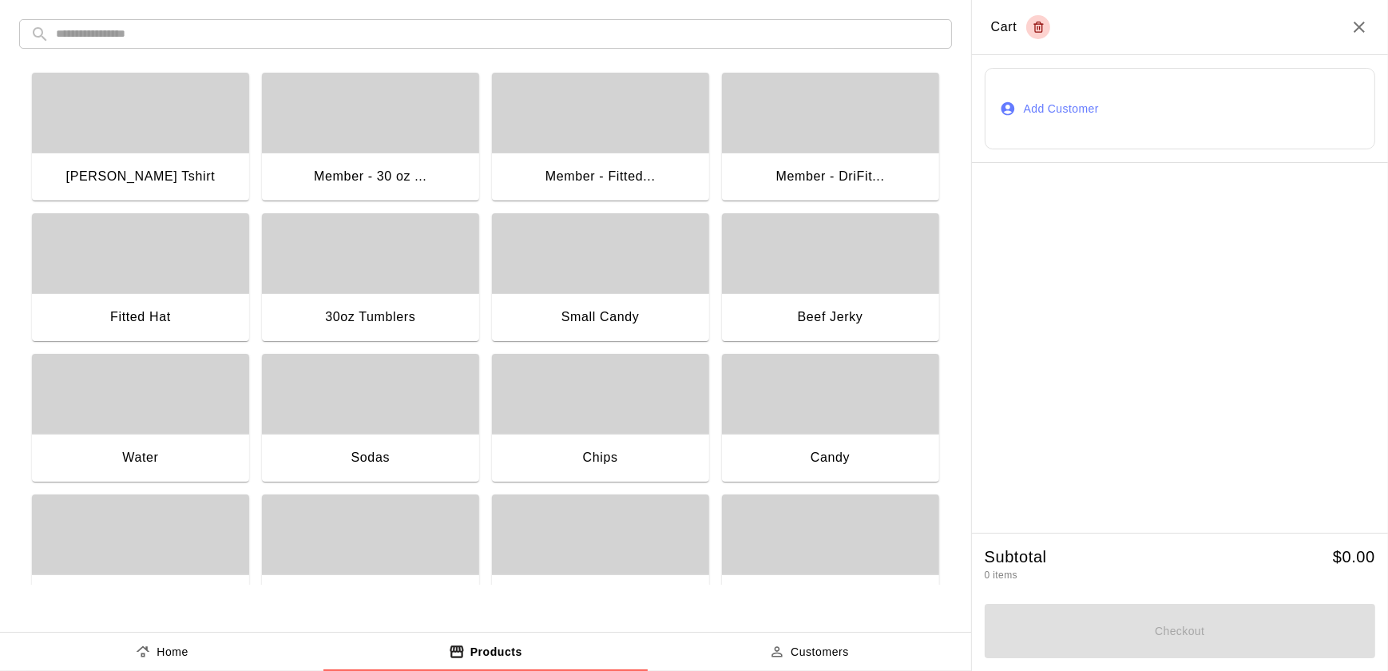
click at [153, 448] on div "Water" at bounding box center [140, 457] width 36 height 21
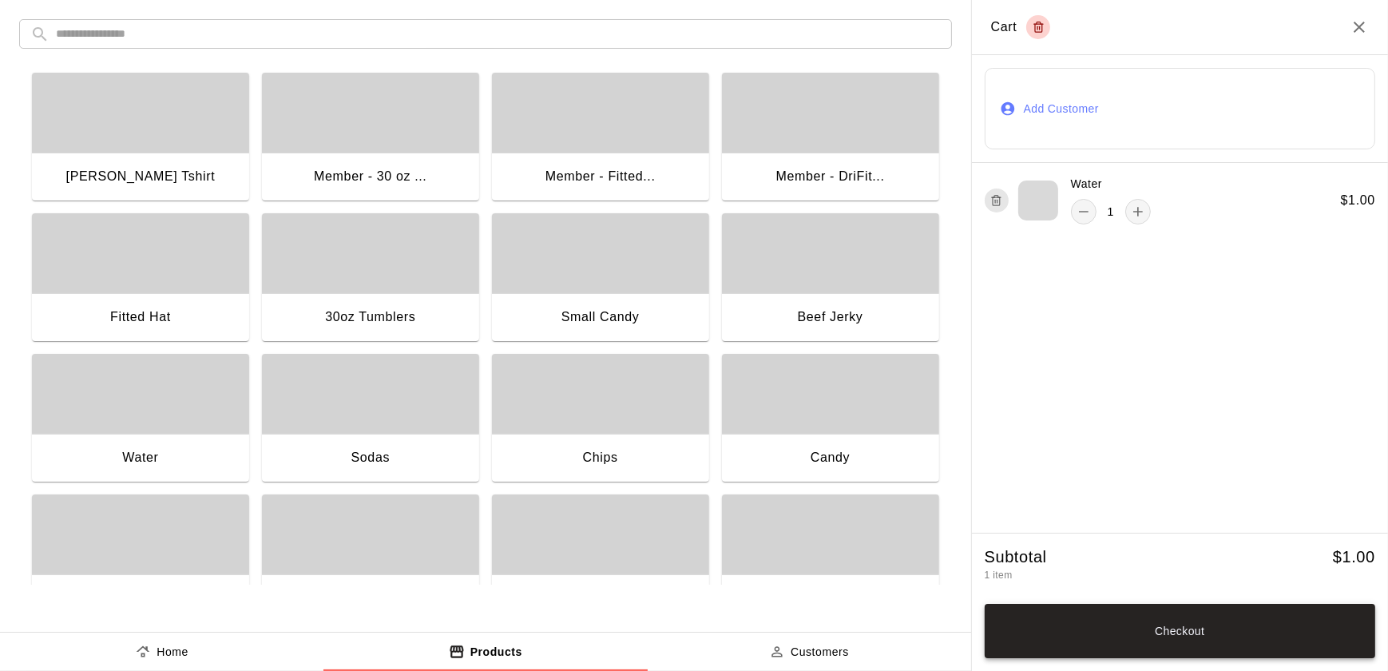
click at [1160, 623] on button "Checkout" at bounding box center [1180, 631] width 390 height 54
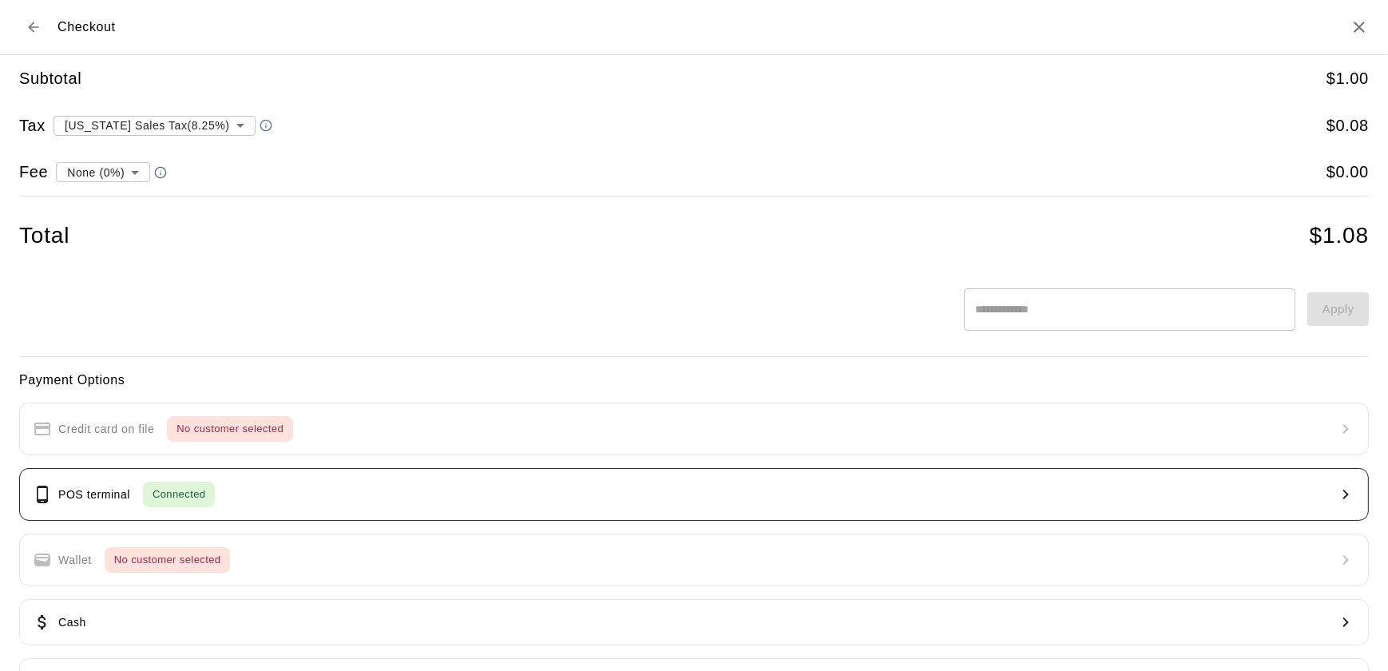
click at [446, 482] on button "POS terminal Connected" at bounding box center [694, 494] width 1350 height 53
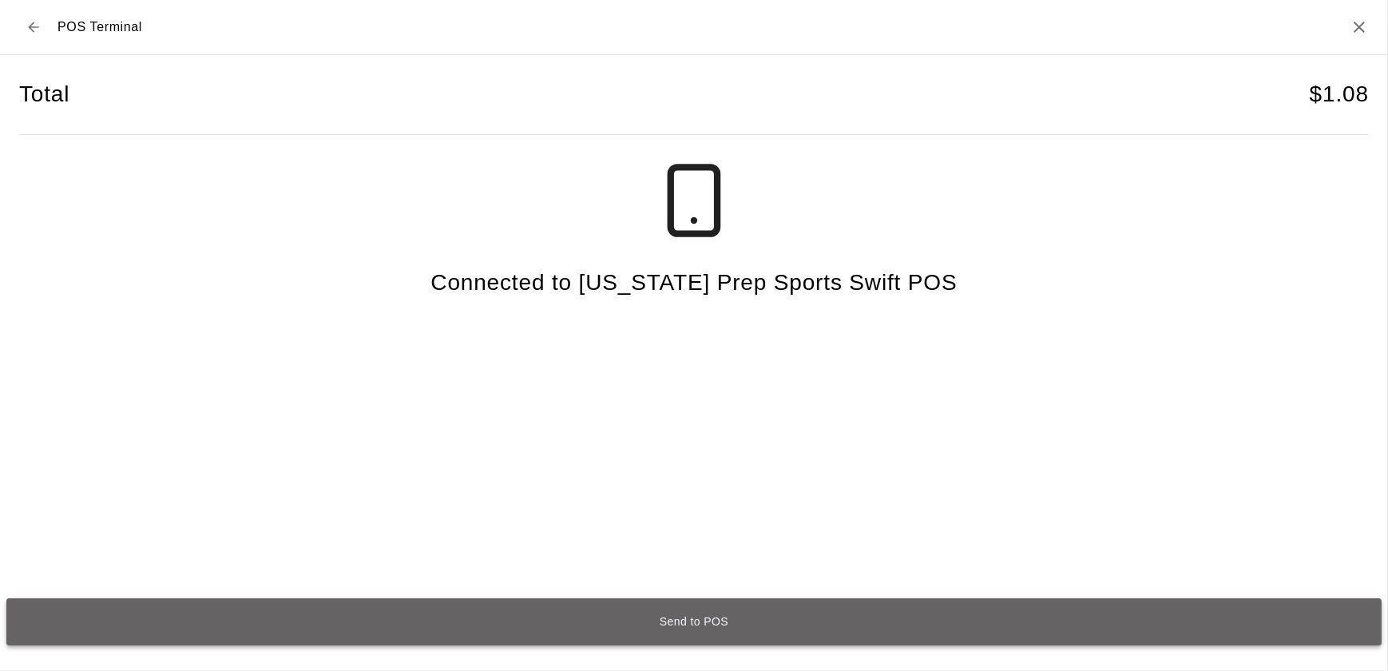
click at [608, 642] on button "Send to POS" at bounding box center [693, 621] width 1375 height 47
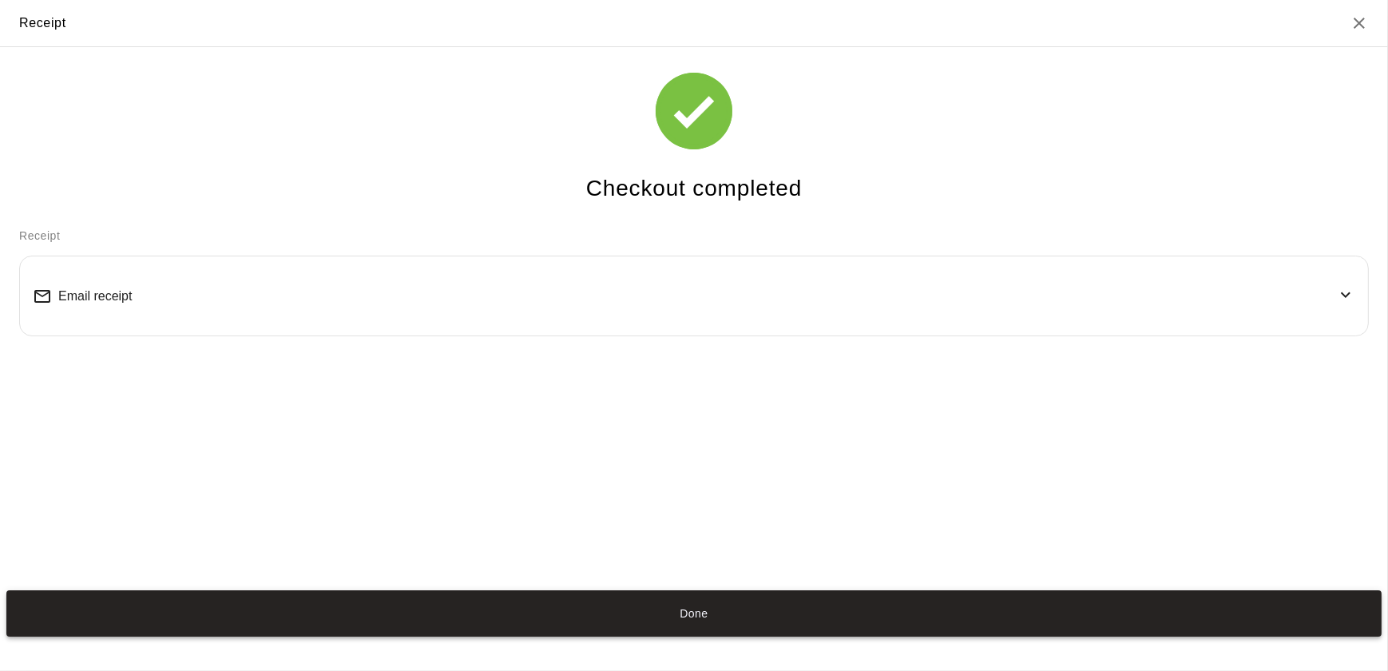
click at [658, 615] on button "Done" at bounding box center [693, 613] width 1375 height 47
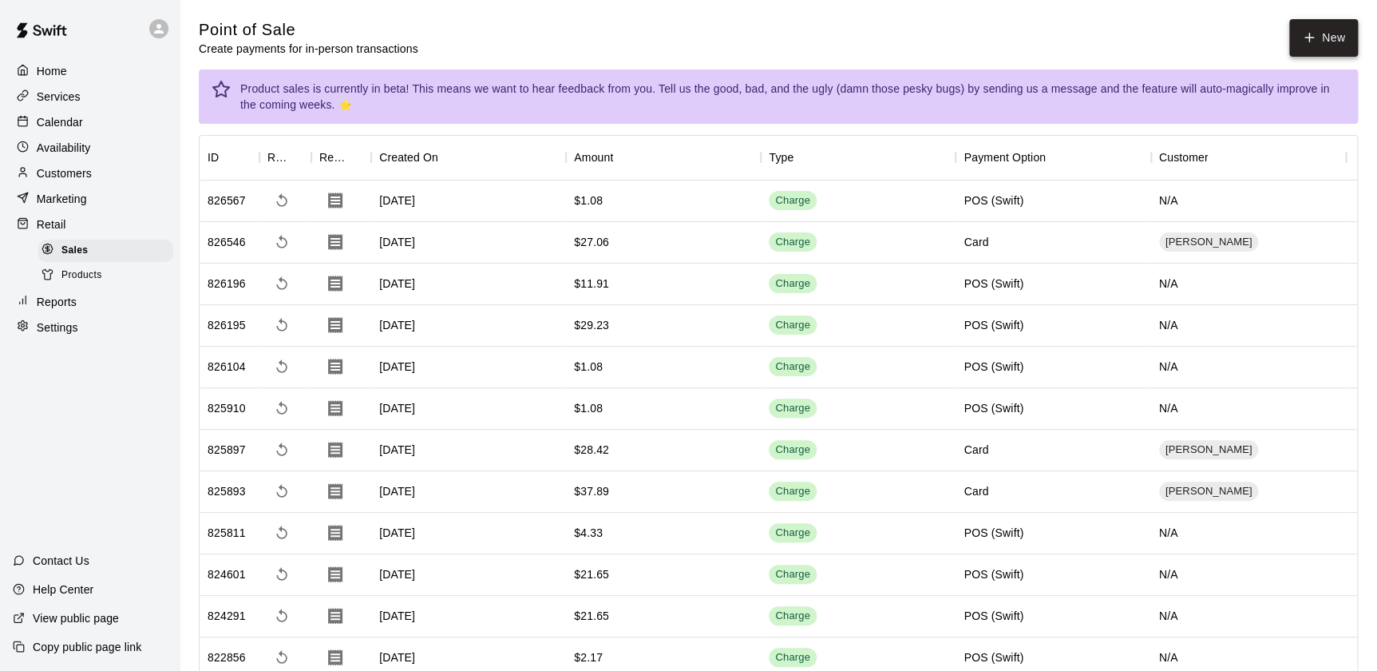
click at [1305, 45] on button "New" at bounding box center [1324, 38] width 69 height 38
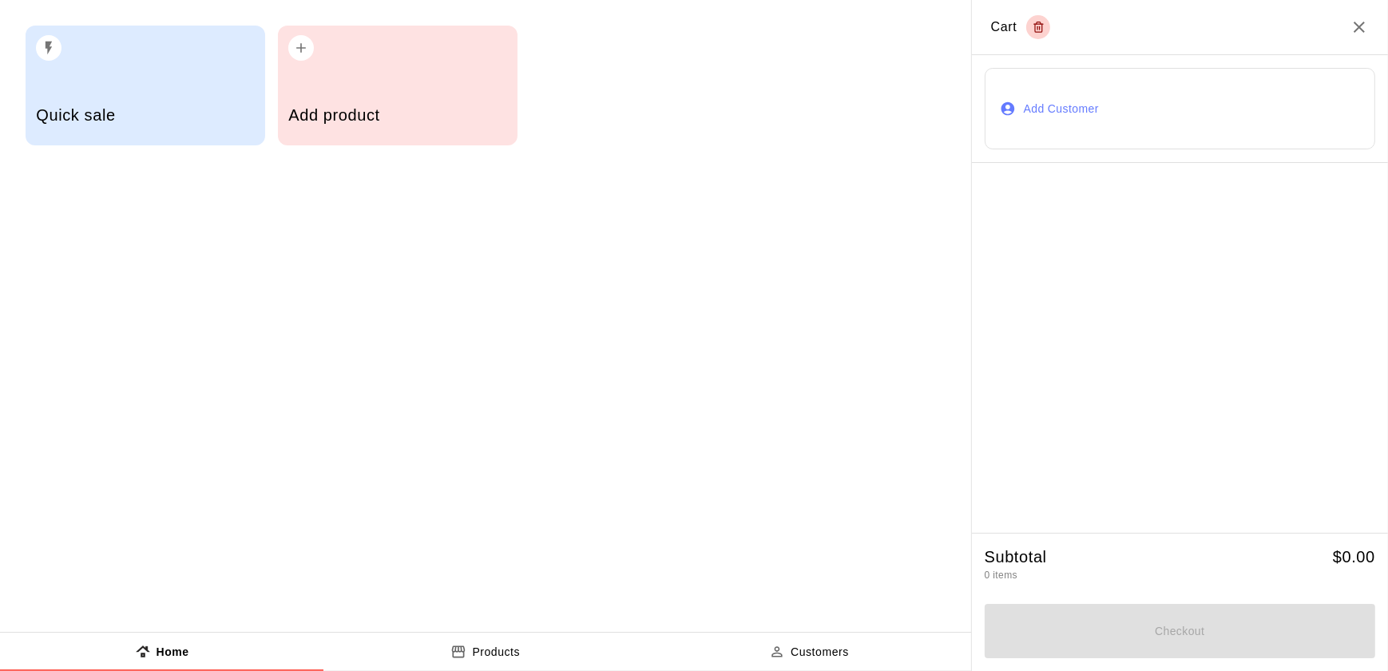
click at [392, 118] on h5 "Add product" at bounding box center [397, 116] width 218 height 22
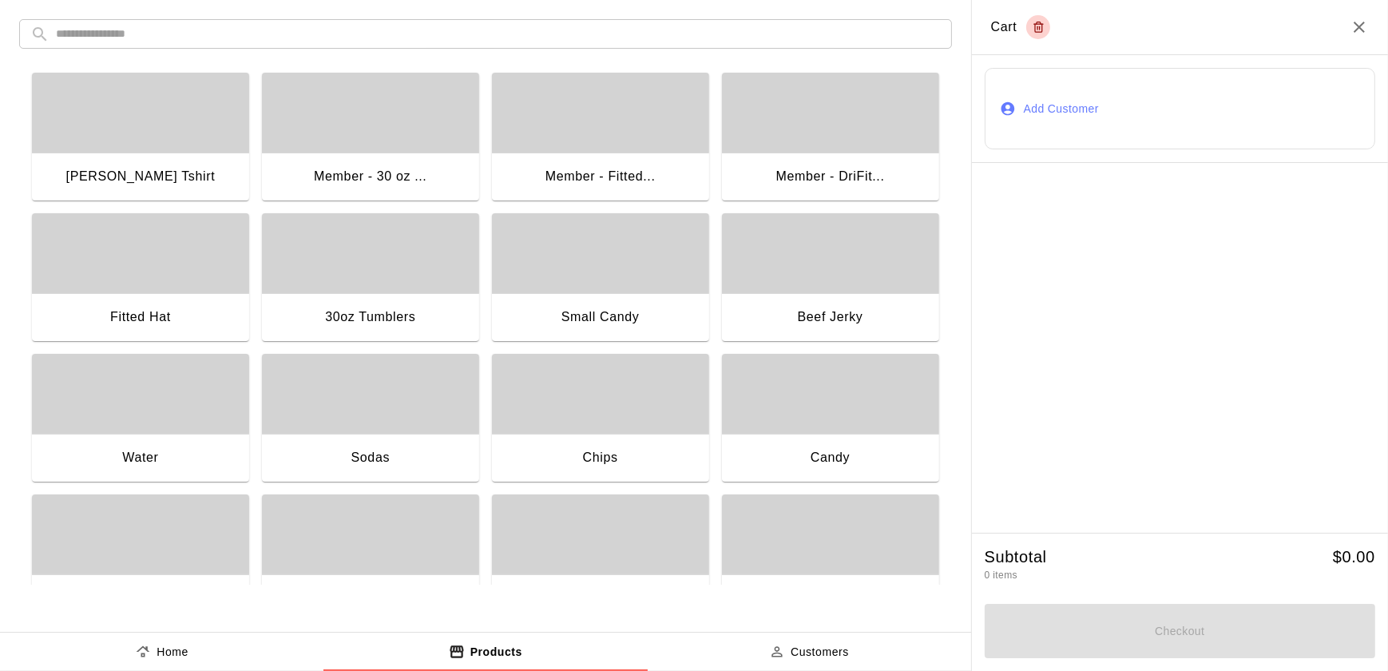
click at [168, 118] on div "button" at bounding box center [140, 113] width 217 height 80
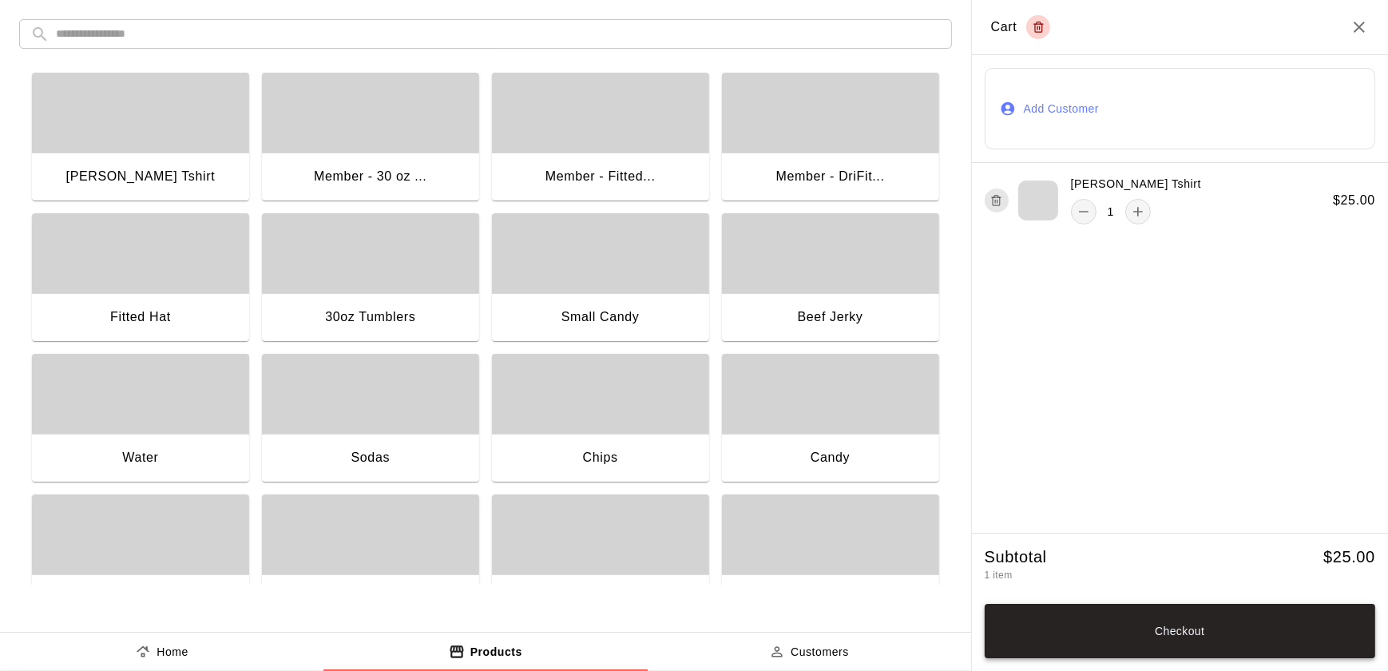
click at [1148, 631] on button "Checkout" at bounding box center [1180, 631] width 390 height 54
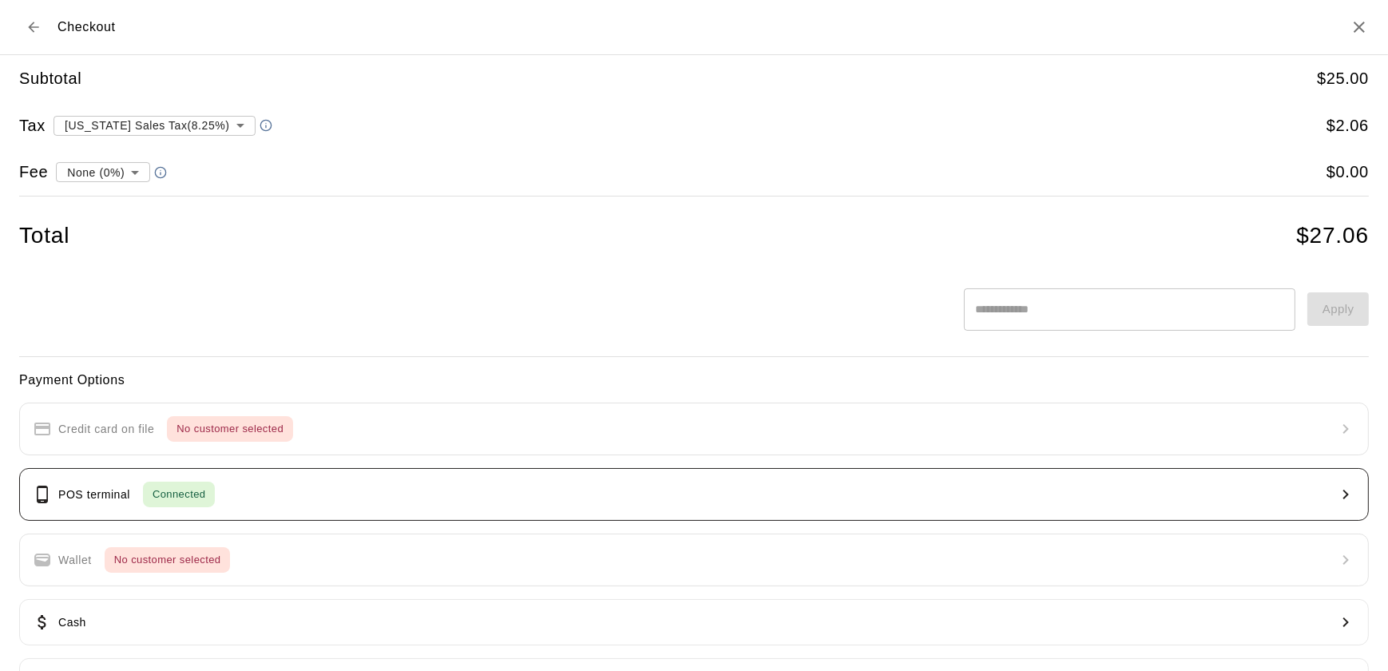
click at [515, 517] on button "POS terminal Connected" at bounding box center [694, 494] width 1350 height 53
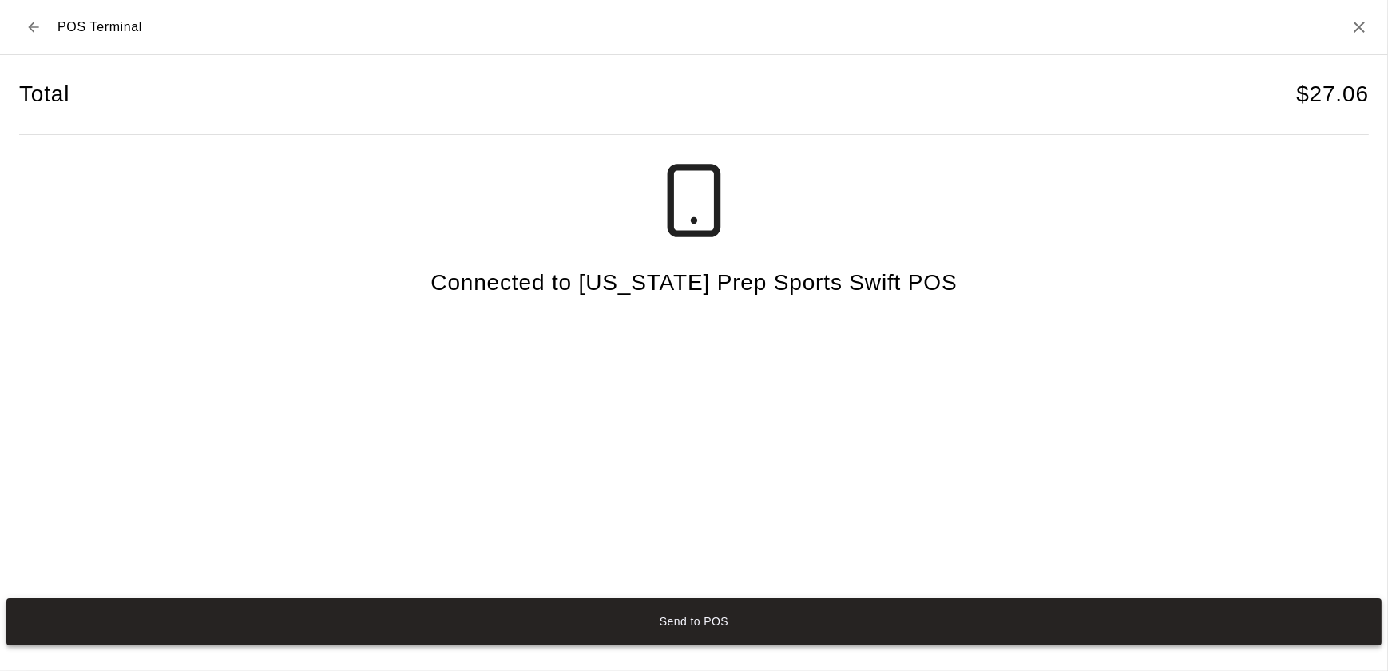
click at [632, 613] on button "Send to POS" at bounding box center [693, 621] width 1375 height 47
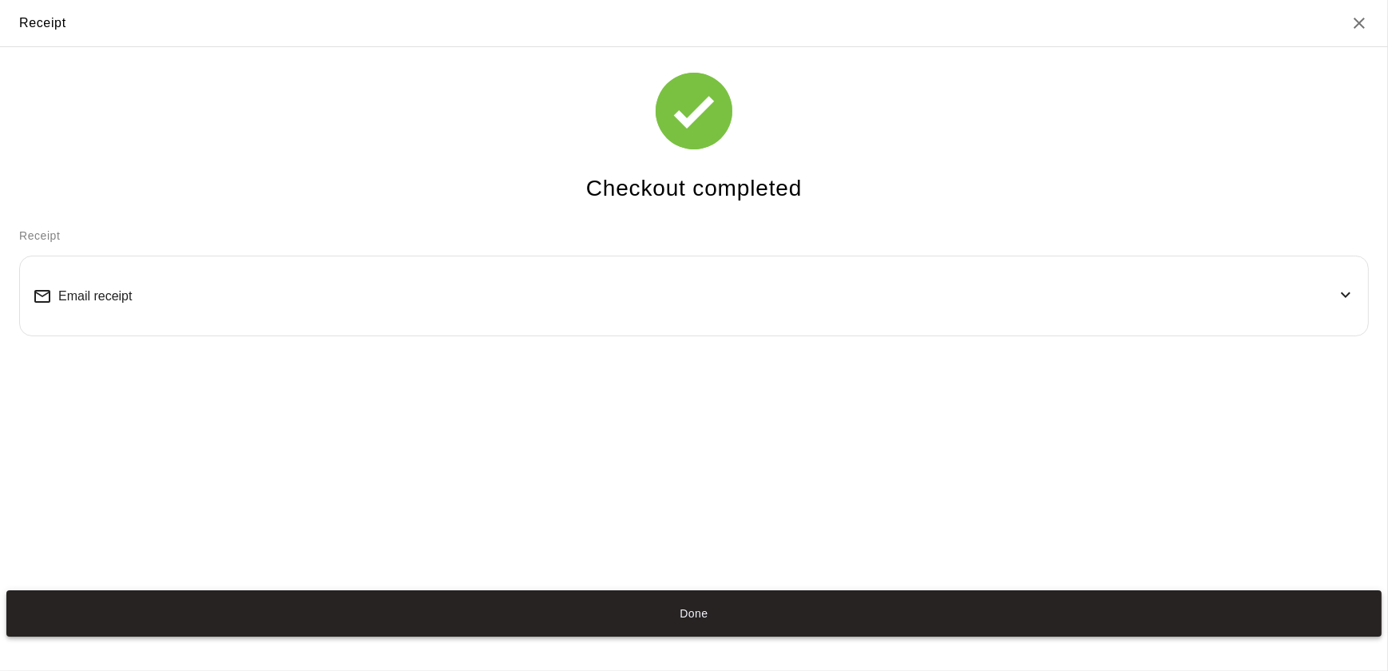
click at [588, 631] on button "Done" at bounding box center [693, 613] width 1375 height 47
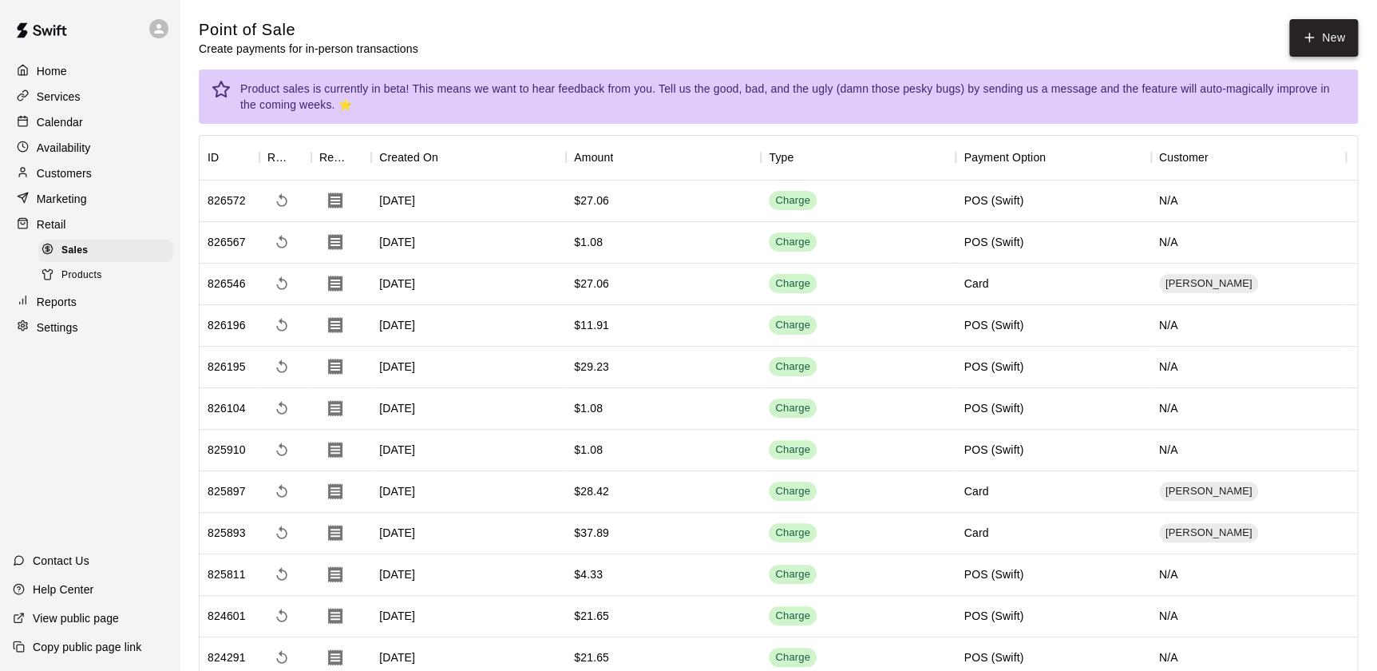
click at [1329, 56] on button "New" at bounding box center [1324, 38] width 69 height 38
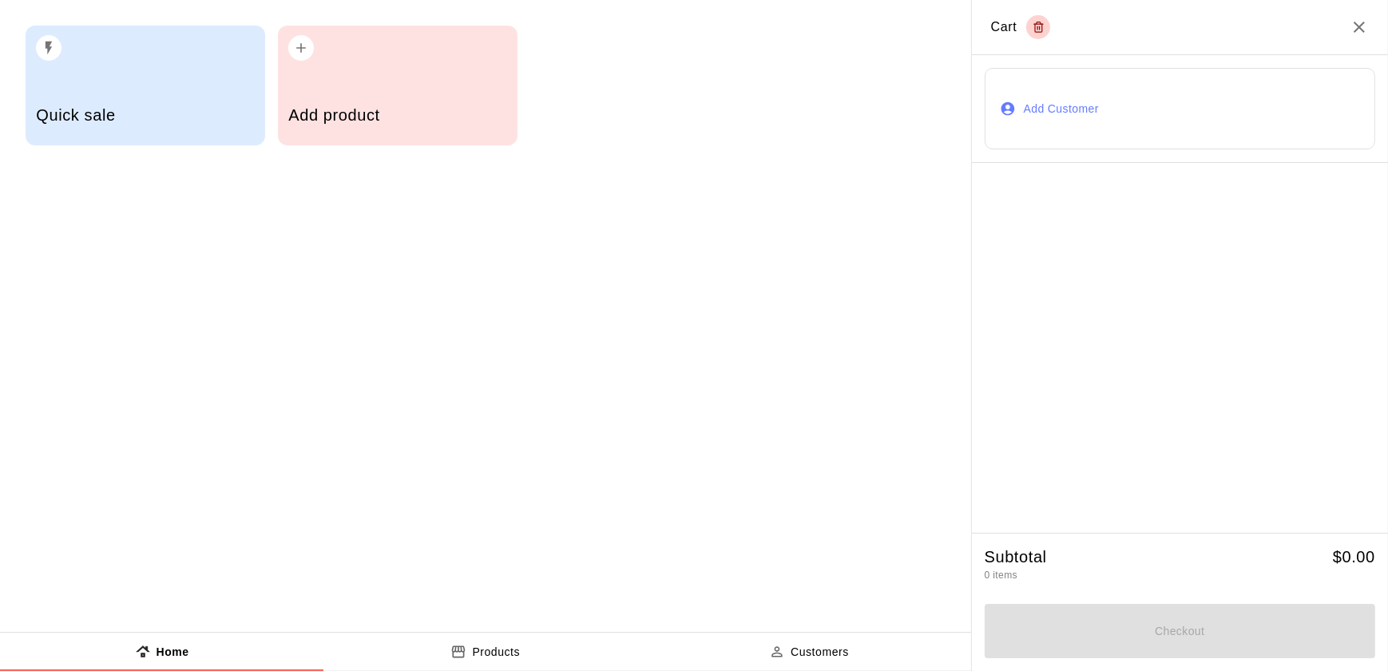
click at [410, 140] on div "Add product" at bounding box center [397, 117] width 218 height 57
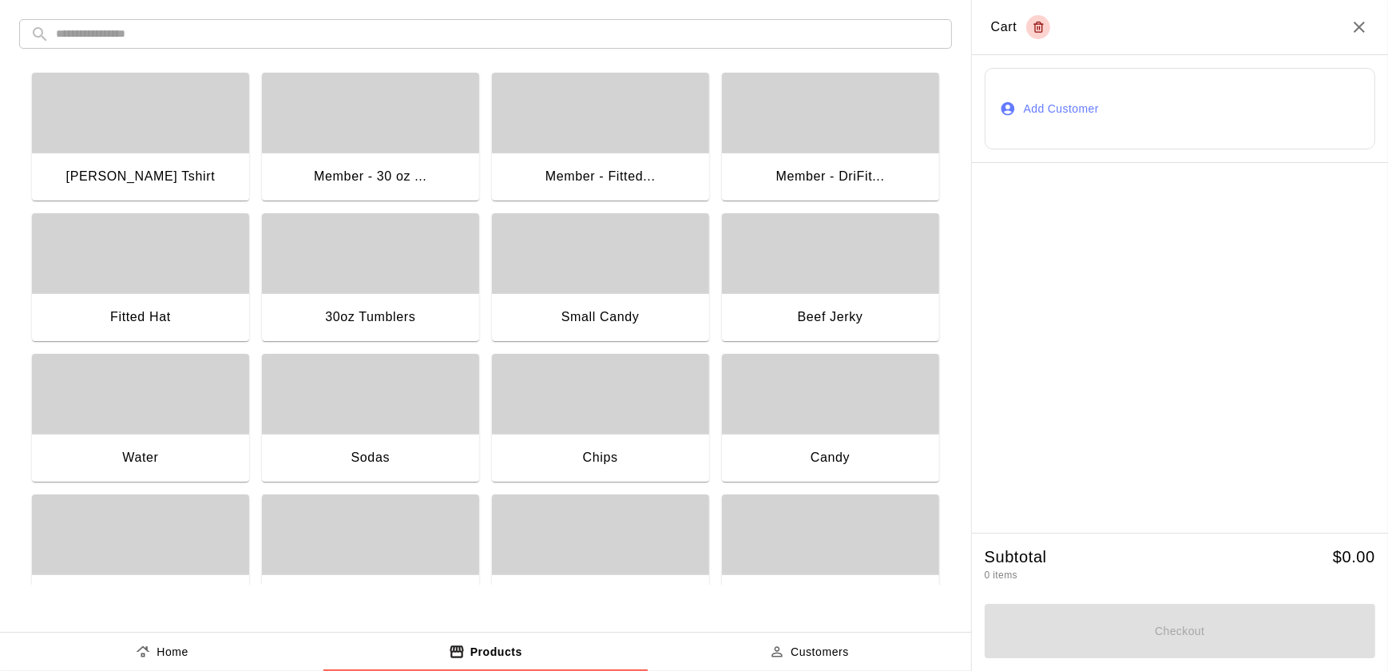
click at [176, 163] on div "[PERSON_NAME] Tshirt" at bounding box center [140, 178] width 217 height 51
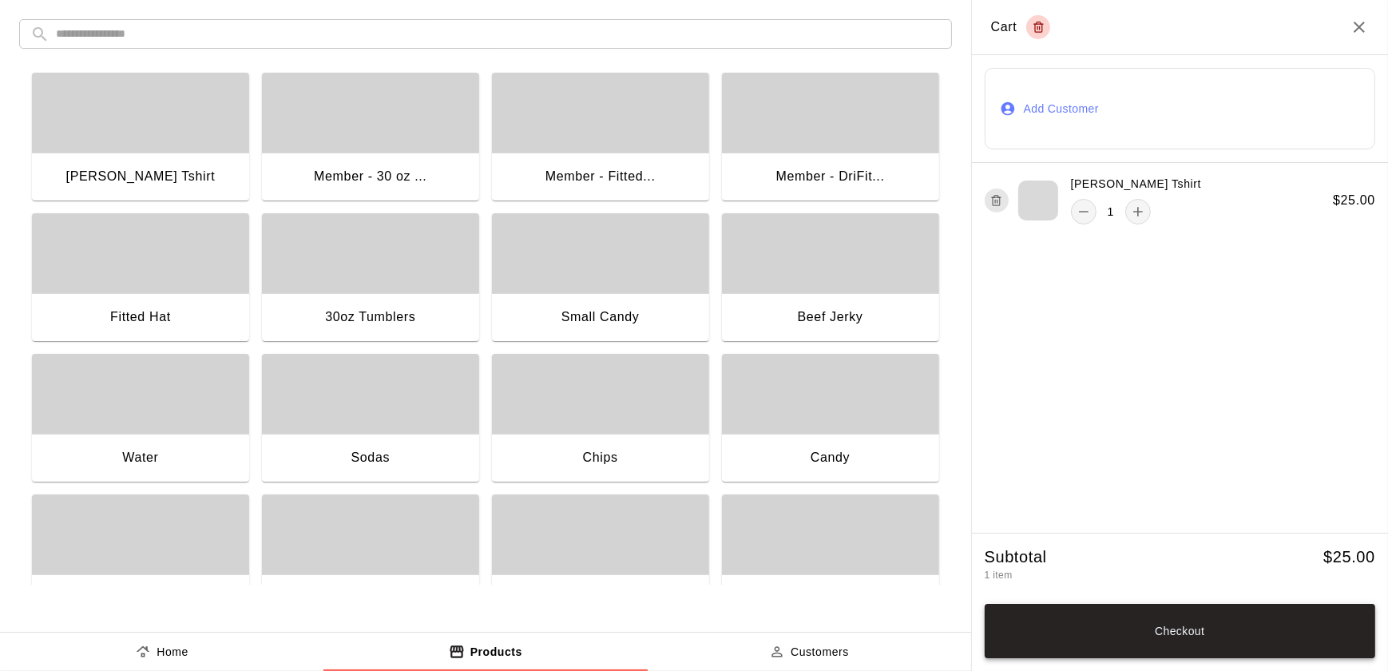
click at [1151, 652] on button "Checkout" at bounding box center [1180, 631] width 390 height 54
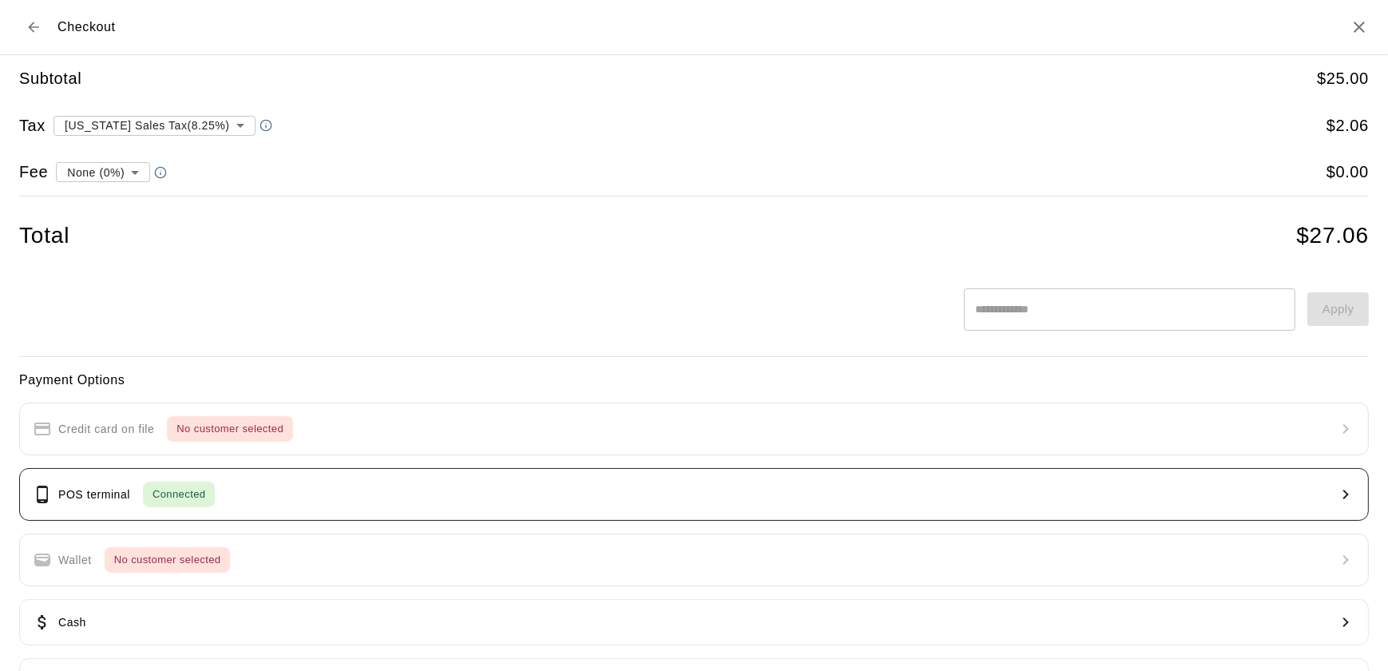
click at [298, 510] on button "POS terminal Connected" at bounding box center [694, 494] width 1350 height 53
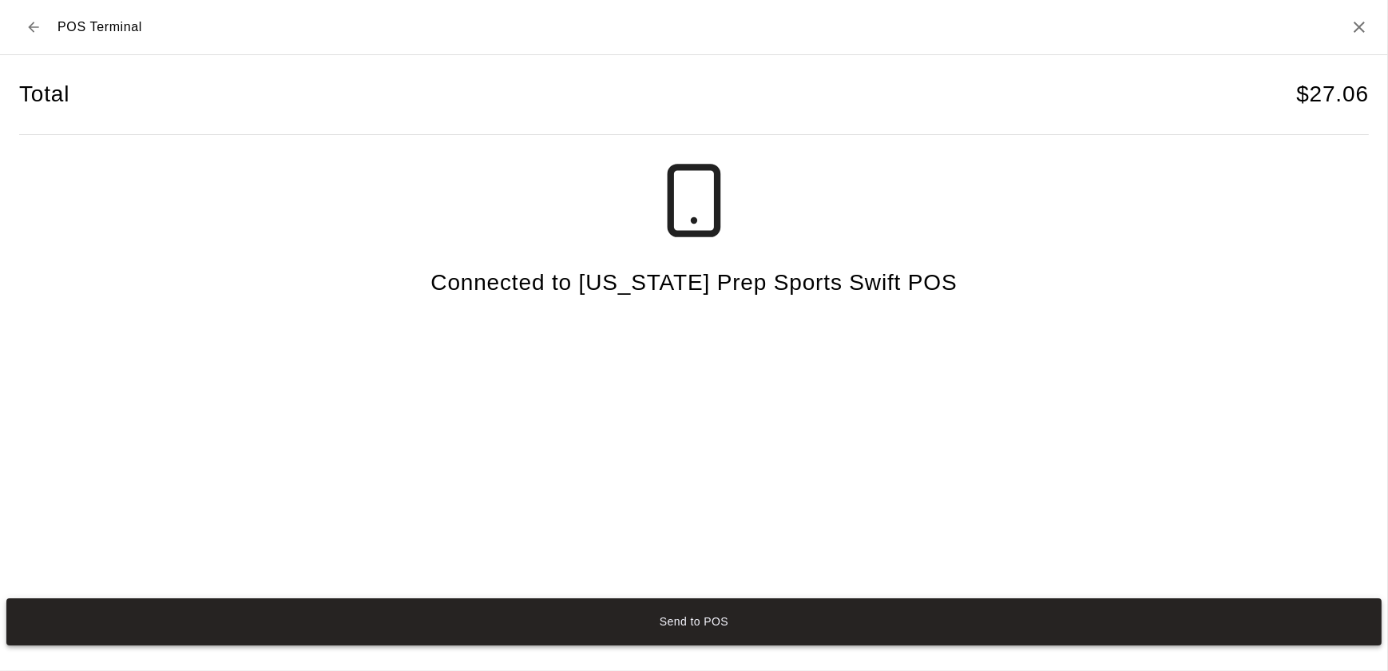
click at [307, 634] on button "Send to POS" at bounding box center [693, 621] width 1375 height 47
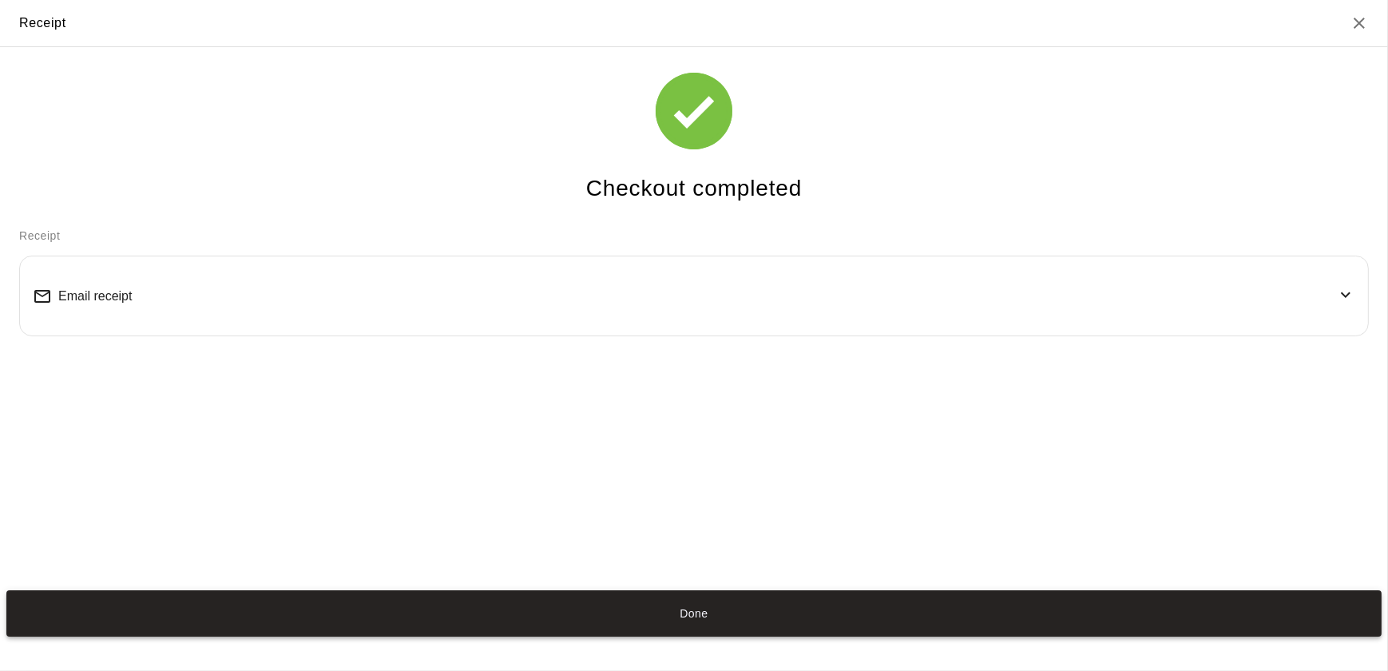
click at [692, 620] on button "Done" at bounding box center [693, 613] width 1375 height 47
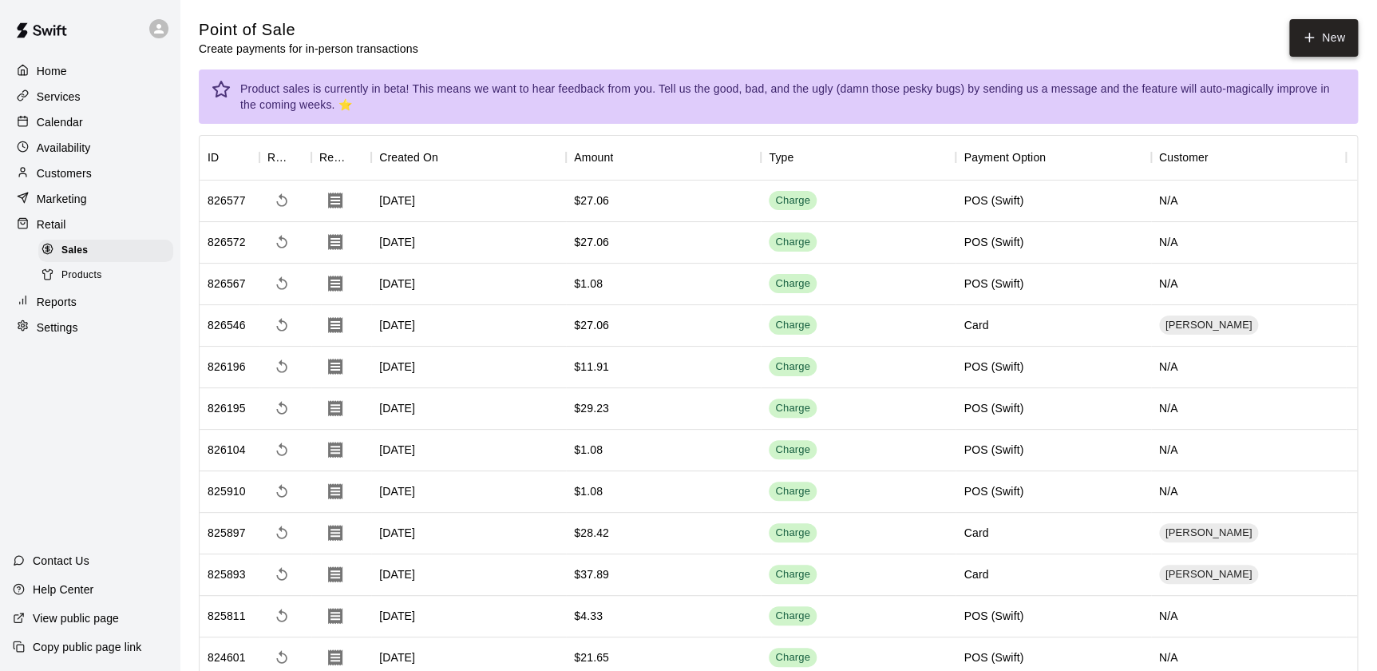
click at [1330, 56] on button "New" at bounding box center [1324, 38] width 69 height 38
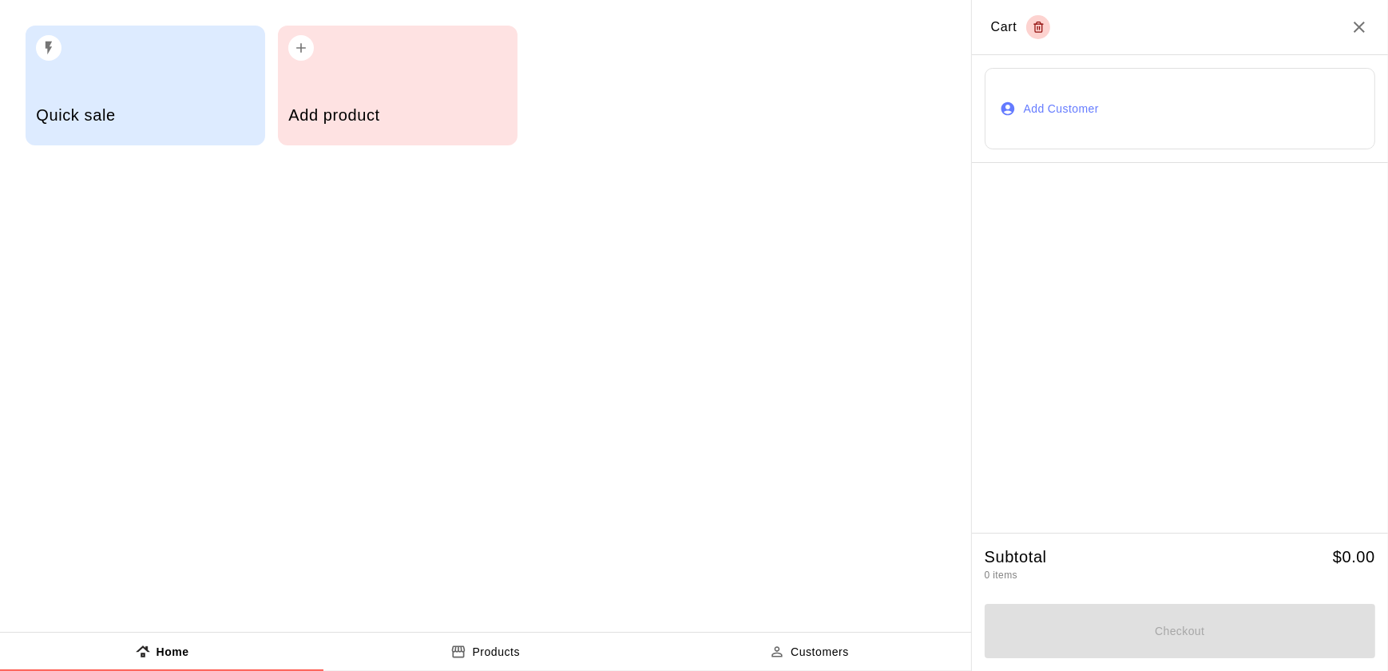
click at [426, 105] on h5 "Add product" at bounding box center [397, 116] width 218 height 22
